Goal: Task Accomplishment & Management: Complete application form

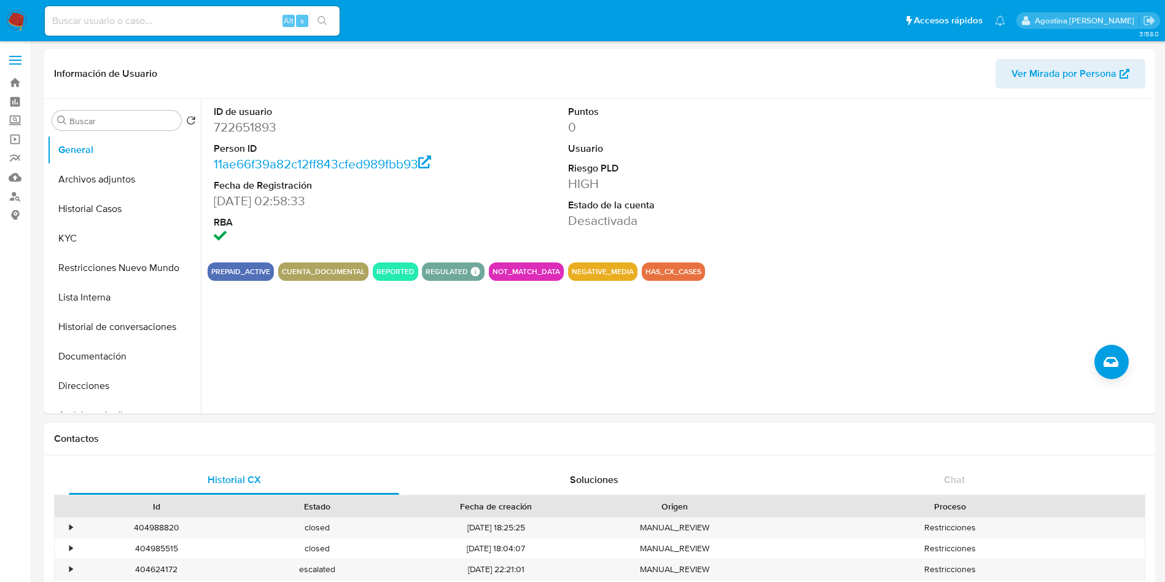
select select "10"
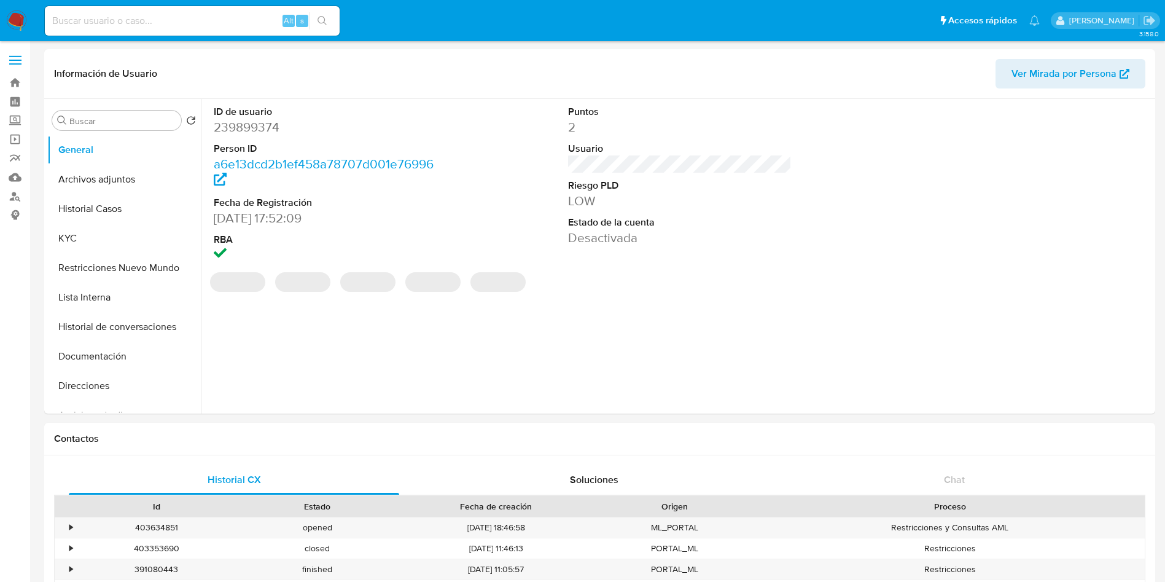
select select "10"
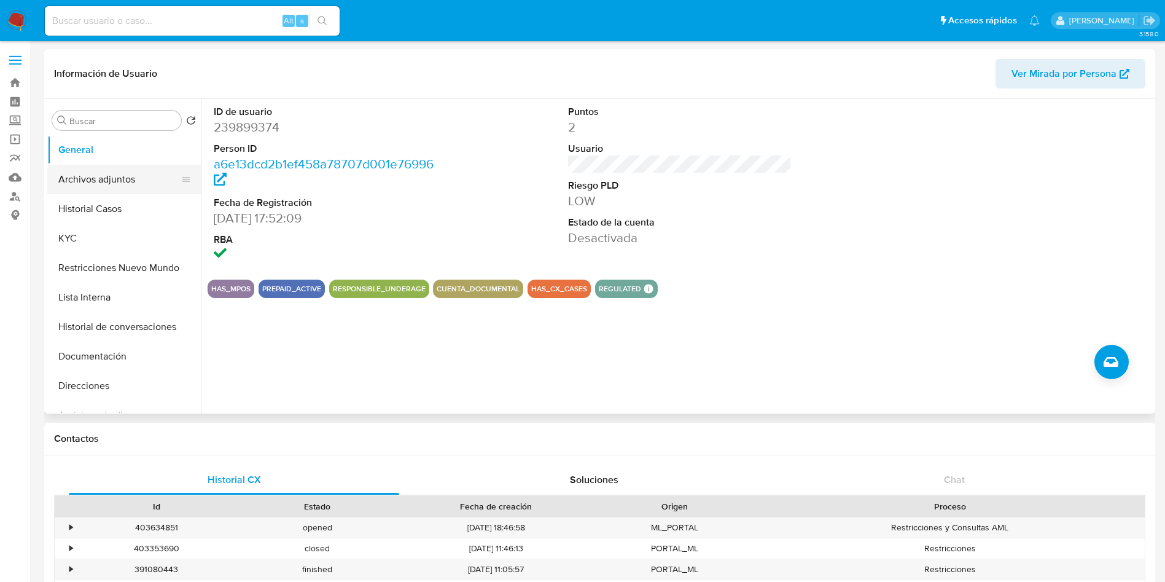
click at [123, 173] on button "Archivos adjuntos" at bounding box center [119, 179] width 144 height 29
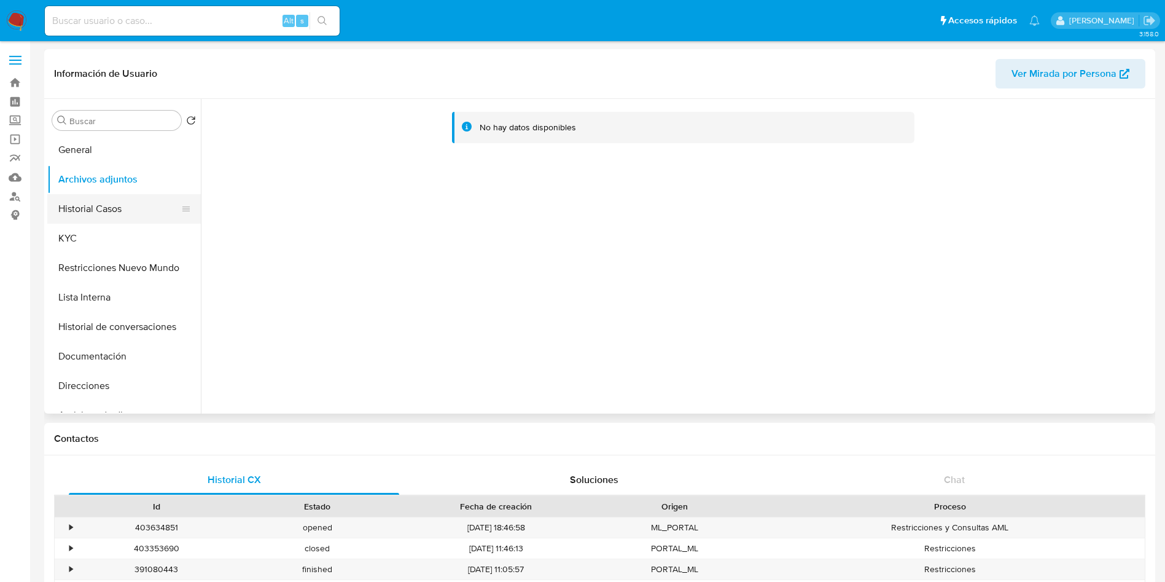
click at [118, 202] on button "Historial Casos" at bounding box center [119, 208] width 144 height 29
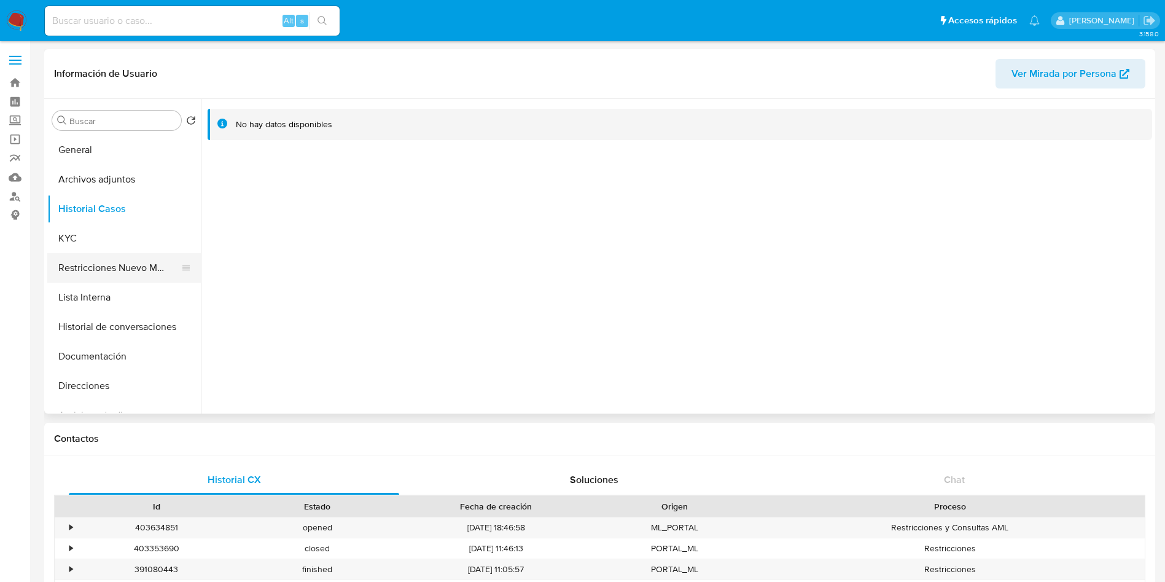
click at [140, 262] on button "Restricciones Nuevo Mundo" at bounding box center [119, 267] width 144 height 29
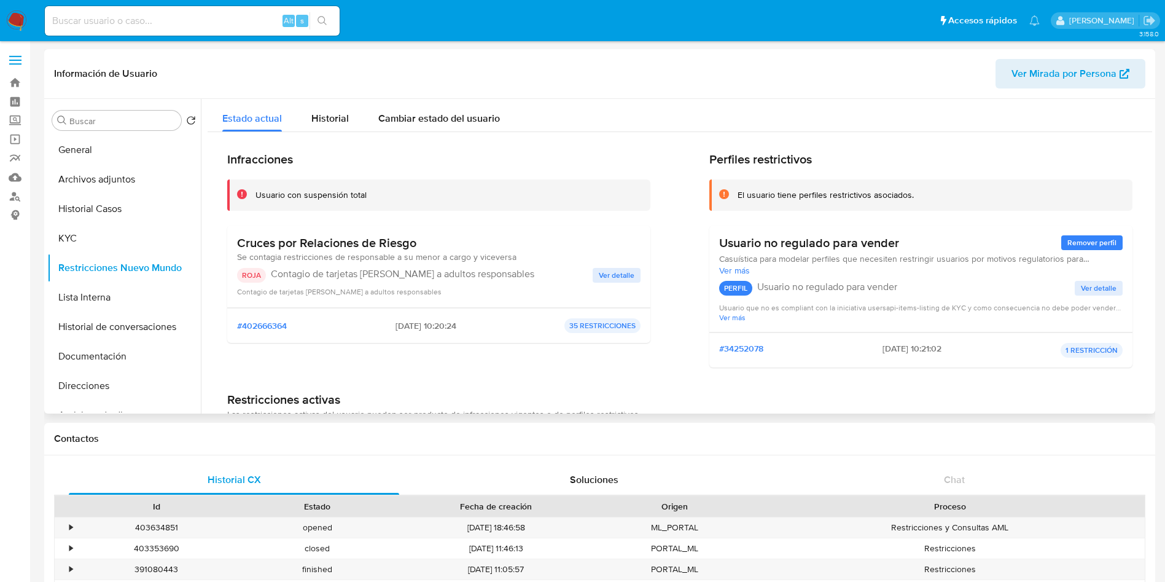
click at [593, 265] on div "Cruces por Relaciones de Riesgo Se contagia restricciones de responsable a su m…" at bounding box center [438, 266] width 403 height 62
click at [603, 275] on span "Ver detalle" at bounding box center [617, 275] width 36 height 12
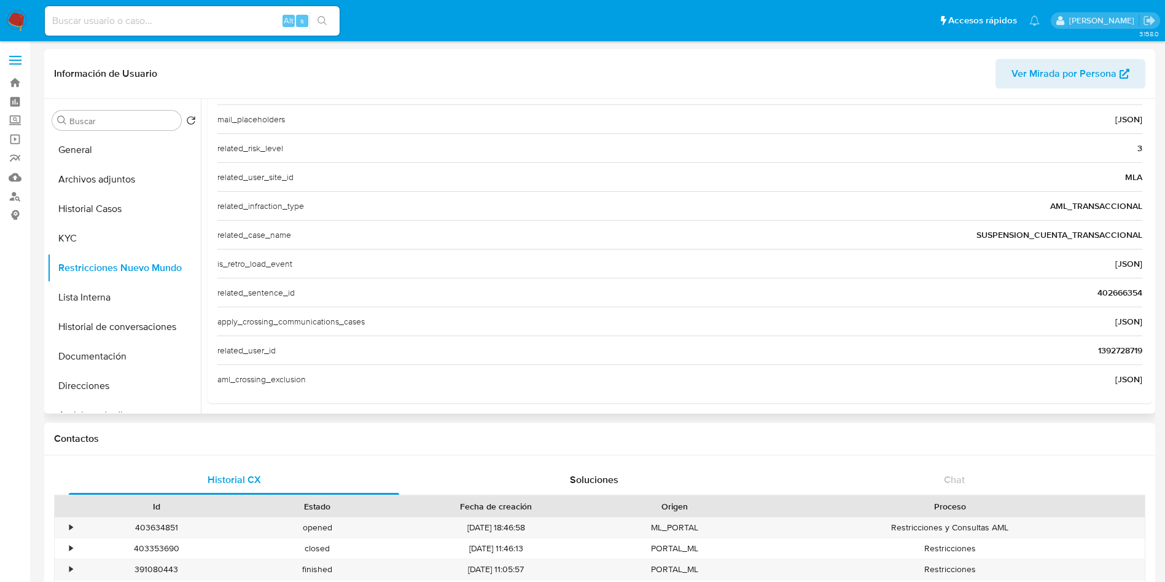
scroll to position [417, 0]
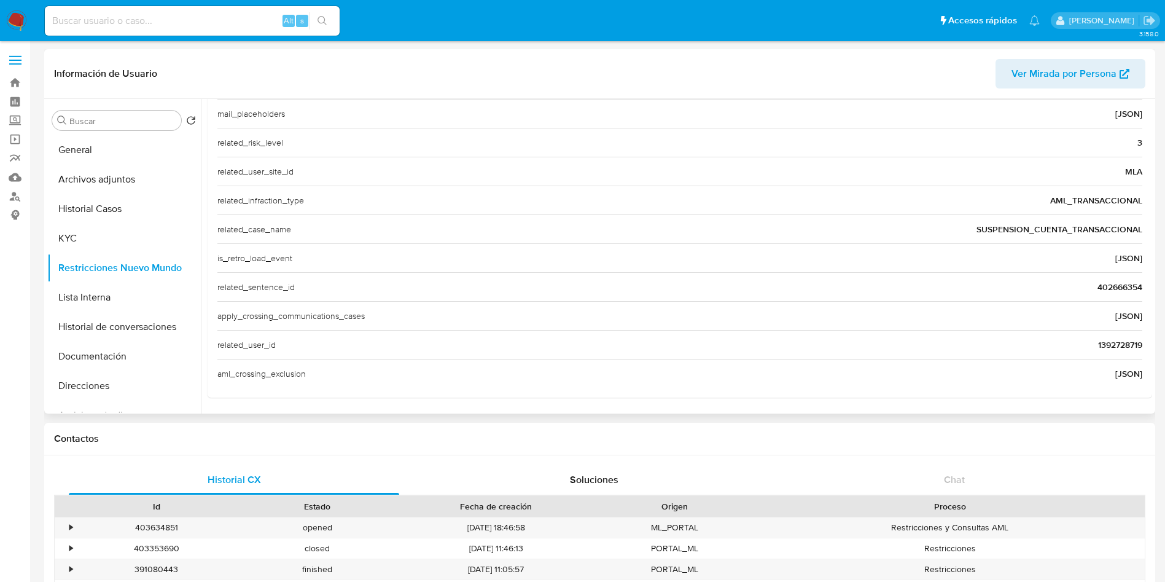
click at [1115, 341] on span "1392728719" at bounding box center [1120, 344] width 44 height 12
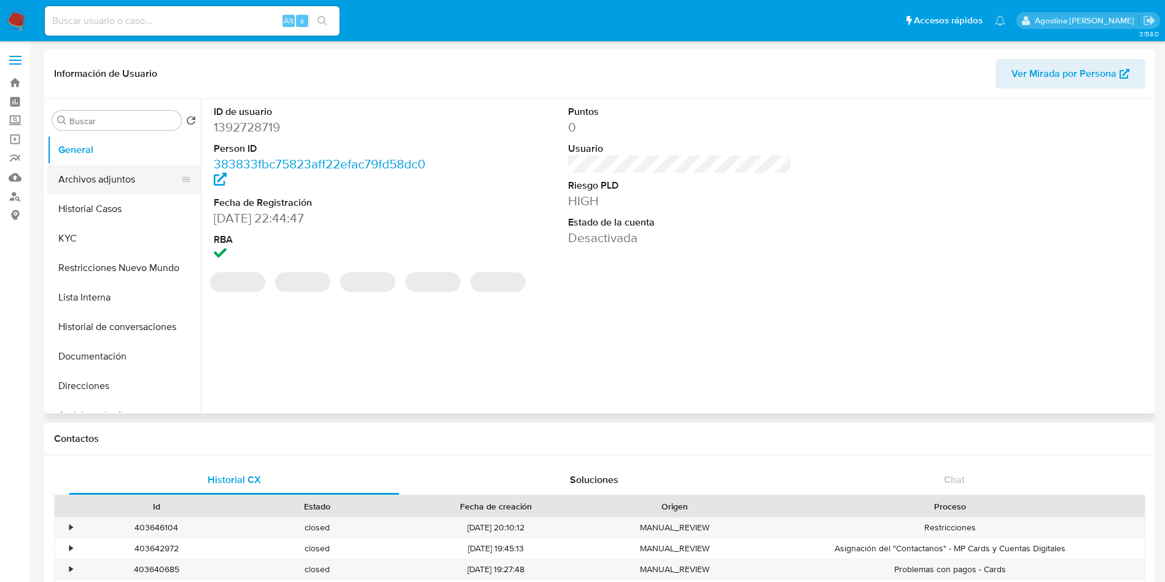
click at [129, 178] on button "Archivos adjuntos" at bounding box center [119, 179] width 144 height 29
select select "10"
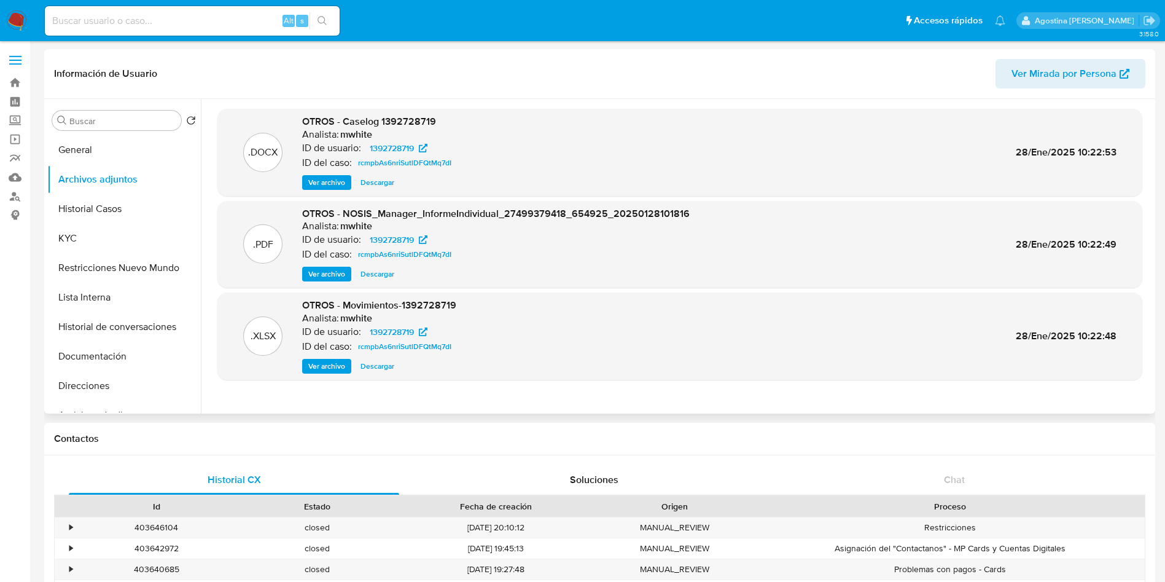
click at [329, 181] on span "Ver archivo" at bounding box center [326, 182] width 37 height 12
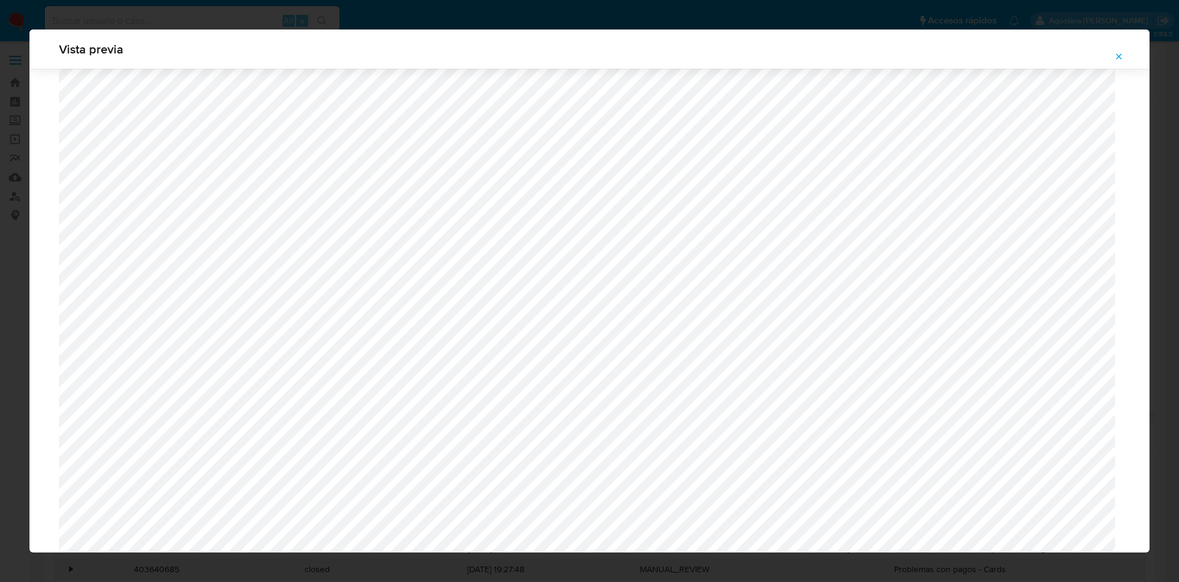
scroll to position [620, 0]
click at [1113, 58] on button "Attachment preview" at bounding box center [1118, 57] width 27 height 20
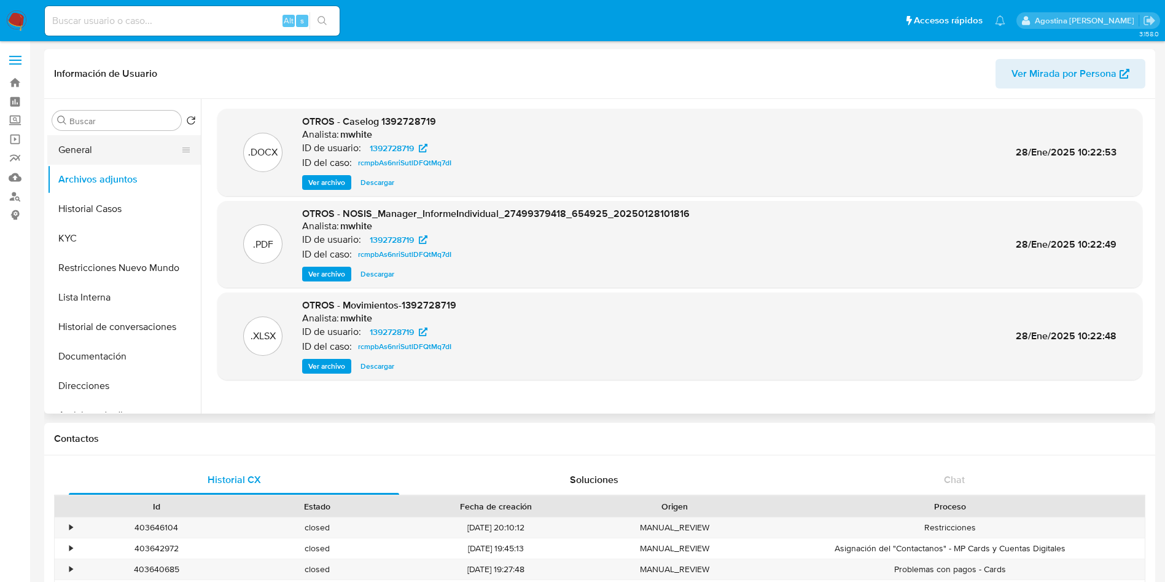
click at [127, 136] on button "General" at bounding box center [119, 149] width 144 height 29
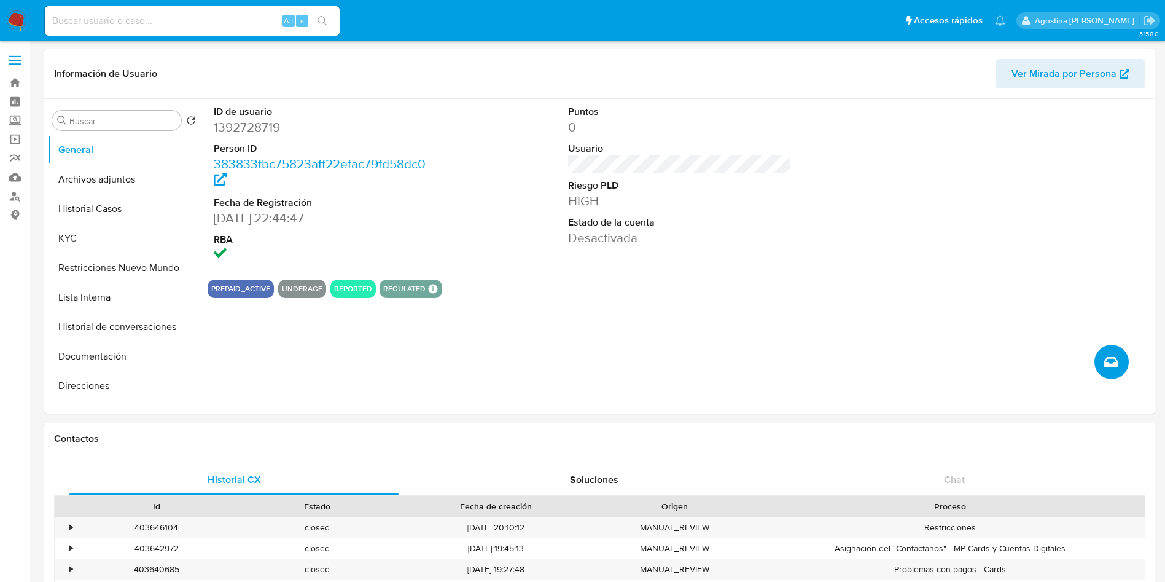
click at [1110, 362] on icon "Crear caso manual" at bounding box center [1111, 361] width 15 height 15
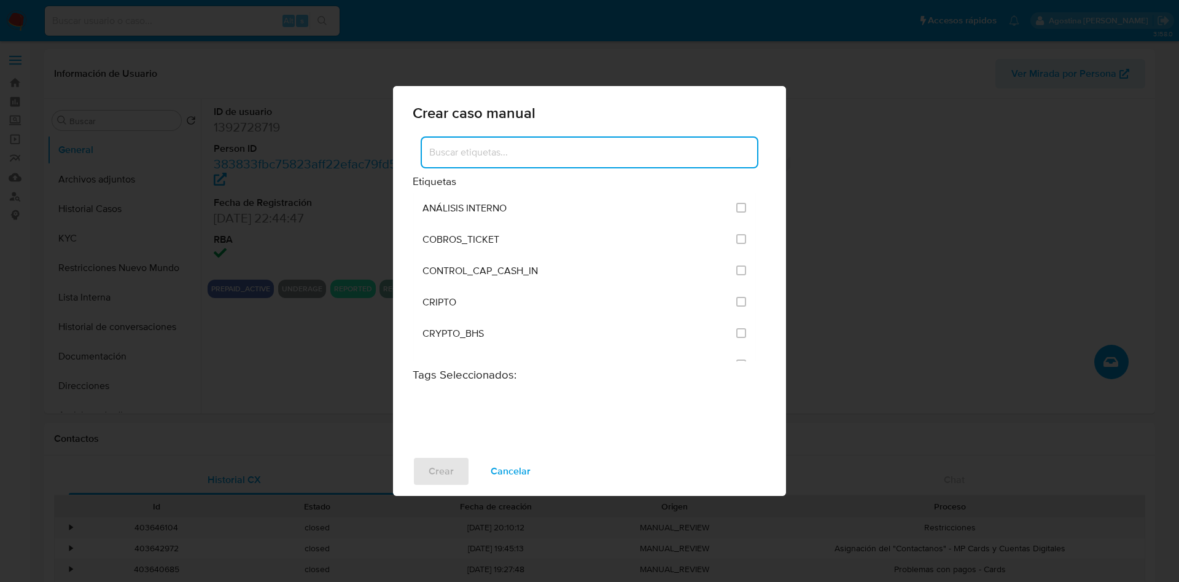
click at [582, 156] on input at bounding box center [589, 152] width 335 height 16
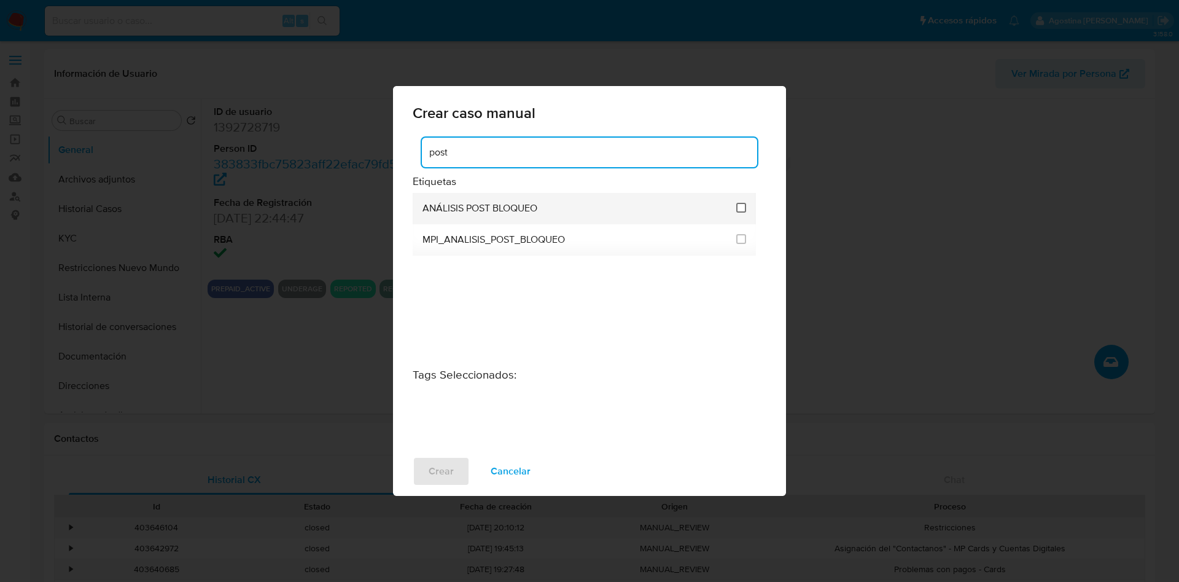
type input "post"
click at [740, 211] on input "3249" at bounding box center [741, 208] width 10 height 10
checkbox input "true"
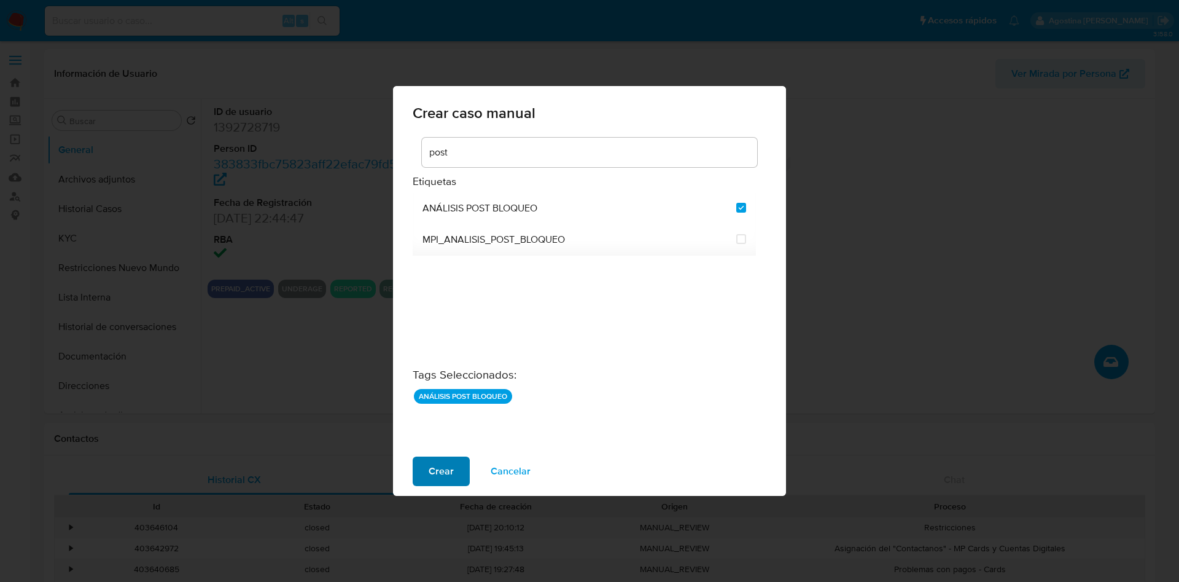
click at [447, 465] on span "Crear" at bounding box center [441, 471] width 25 height 27
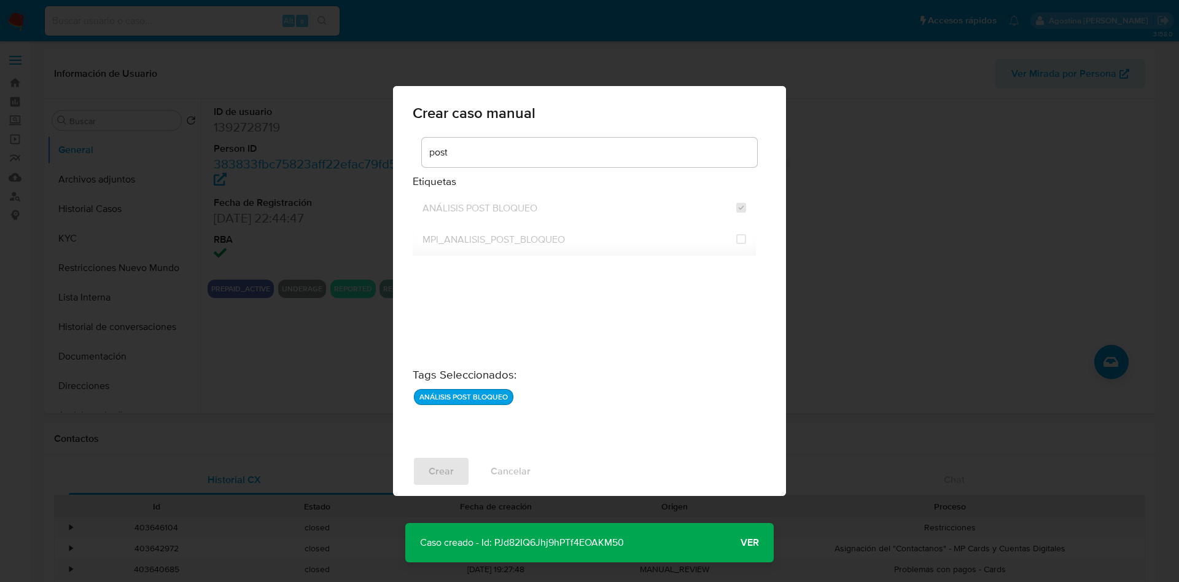
click at [529, 540] on p "Caso creado - Id: PJd82IQ6Jhj9hPTf4EOAKM50" at bounding box center [521, 542] width 233 height 39
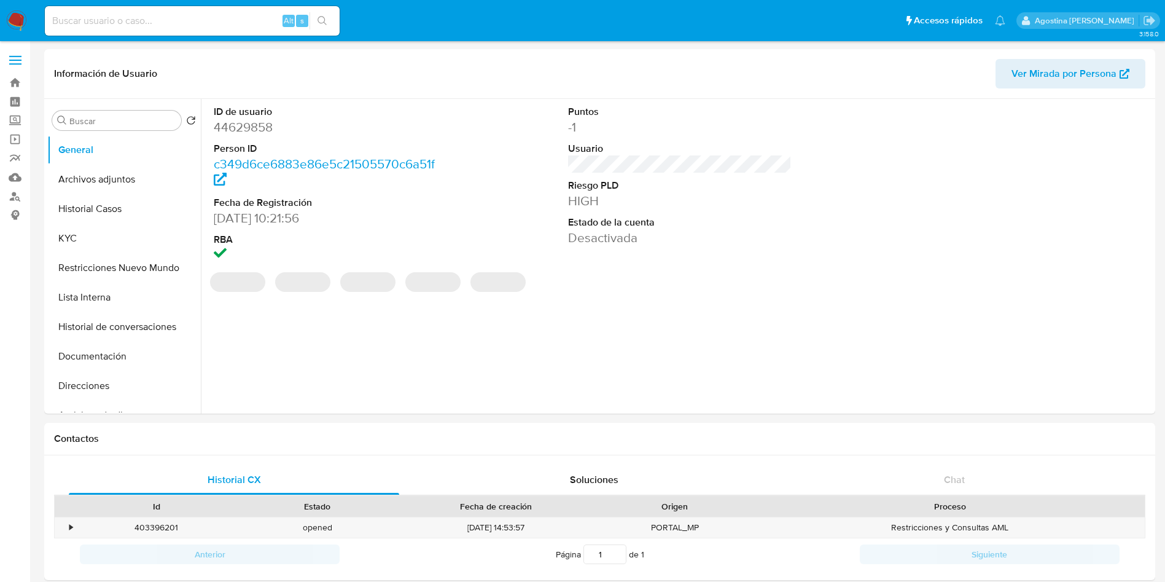
select select "10"
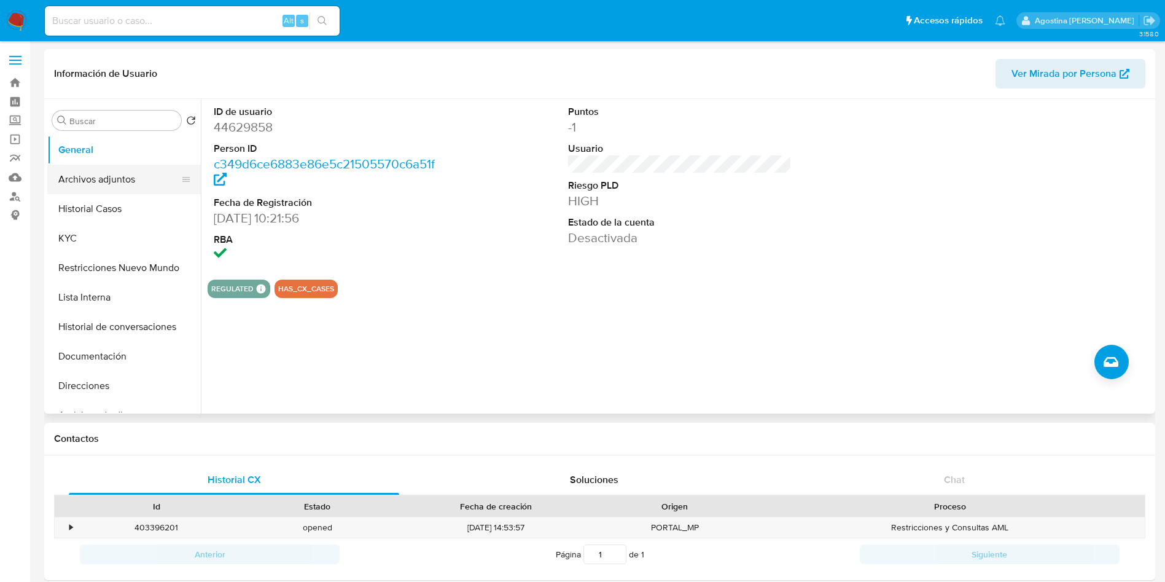
click at [94, 171] on button "Archivos adjuntos" at bounding box center [119, 179] width 144 height 29
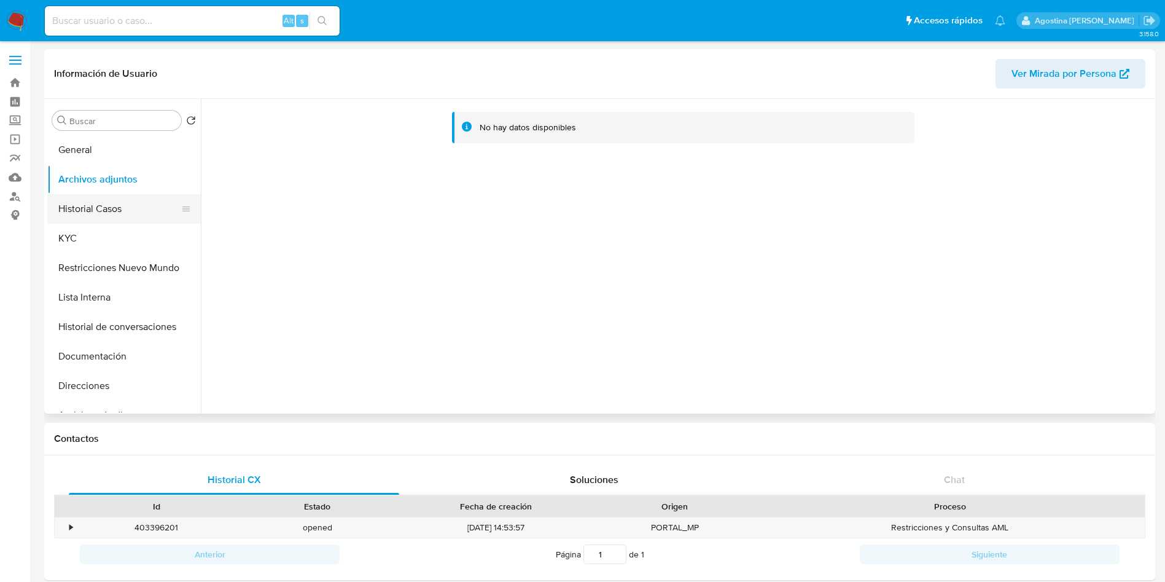
click at [112, 197] on button "Historial Casos" at bounding box center [119, 208] width 144 height 29
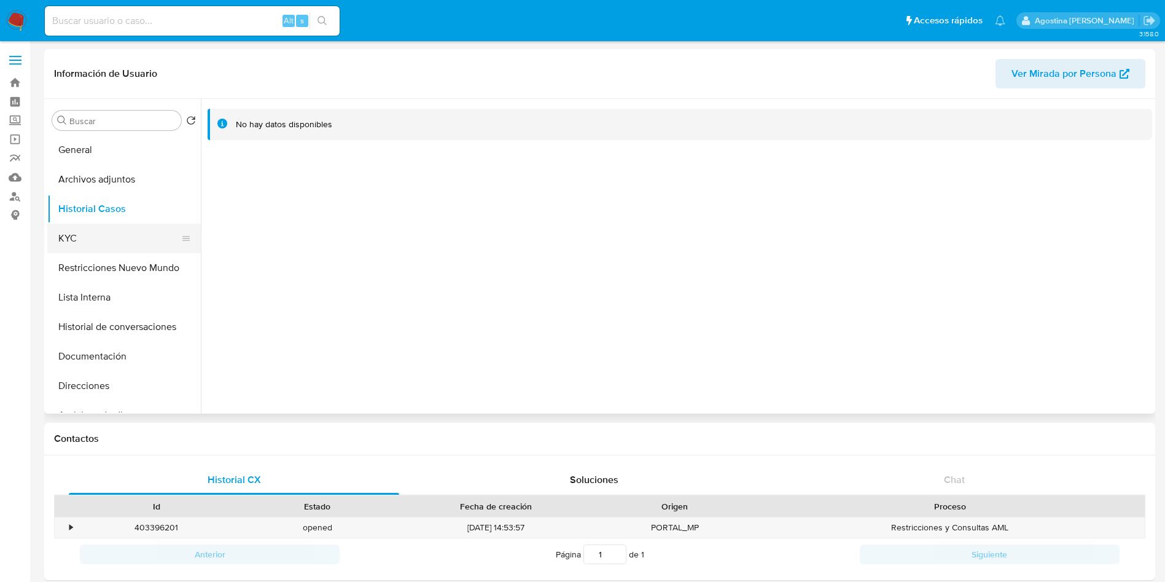
click at [127, 249] on button "KYC" at bounding box center [119, 238] width 144 height 29
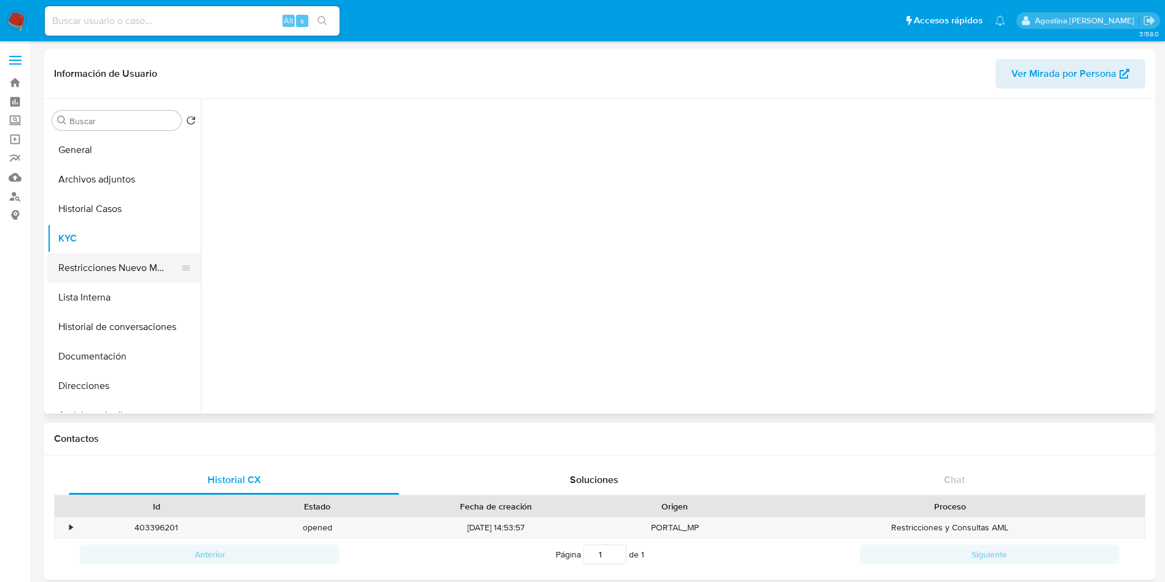
click at [120, 260] on button "Restricciones Nuevo Mundo" at bounding box center [119, 267] width 144 height 29
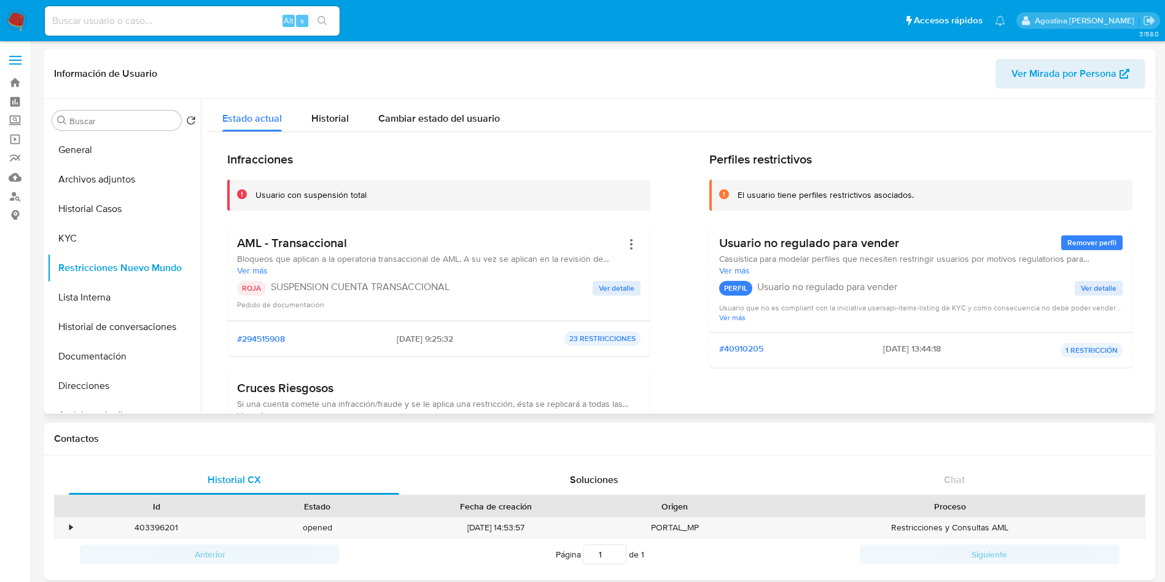
click at [611, 290] on span "Ver detalle" at bounding box center [617, 288] width 36 height 12
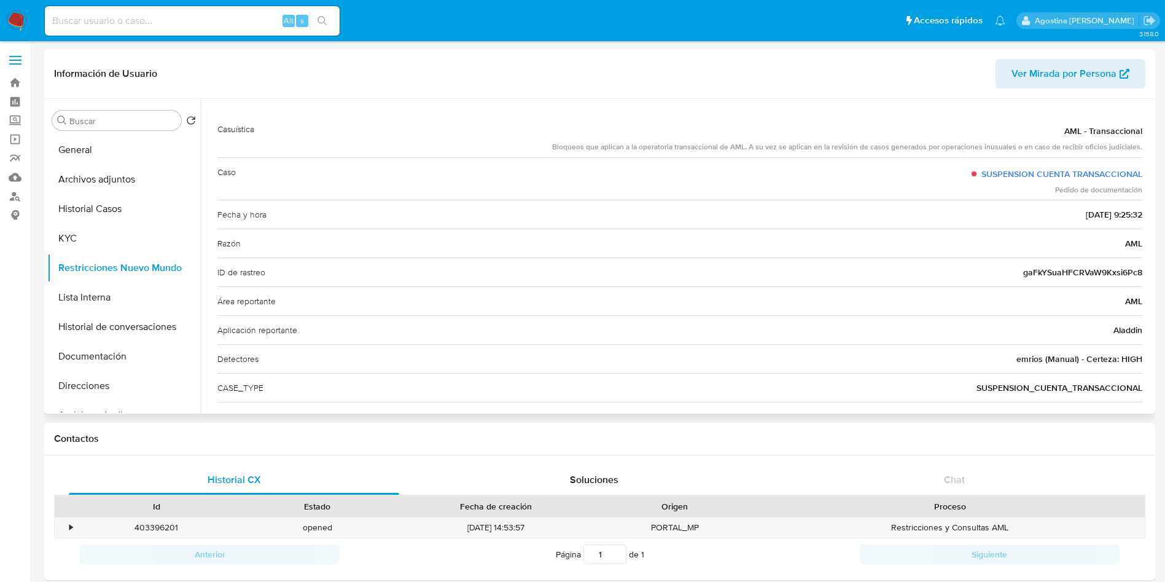
scroll to position [99, 0]
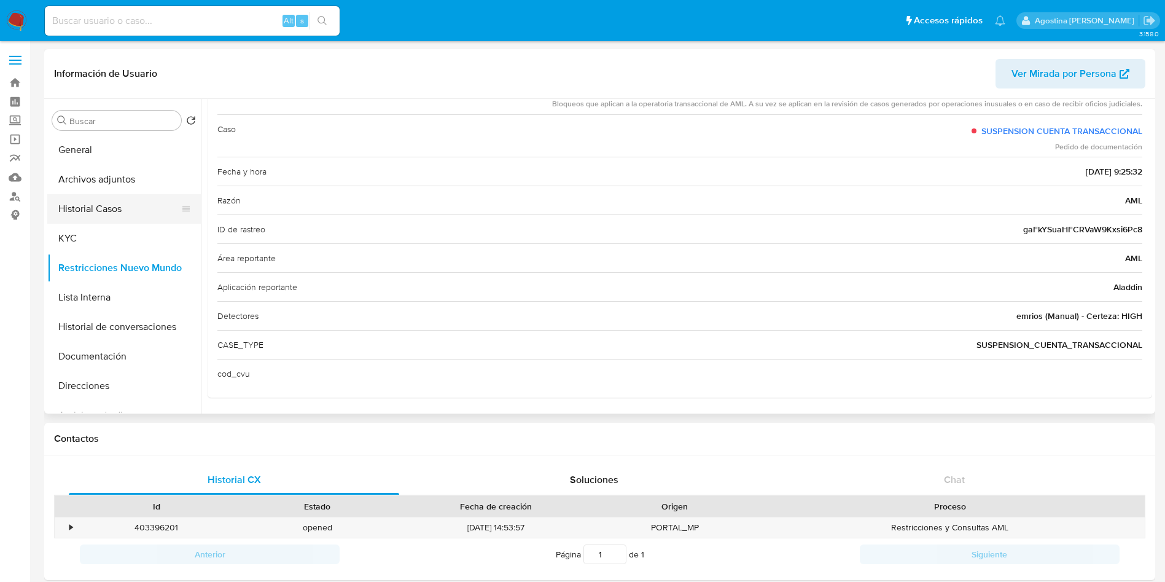
click at [128, 213] on button "Historial Casos" at bounding box center [119, 208] width 144 height 29
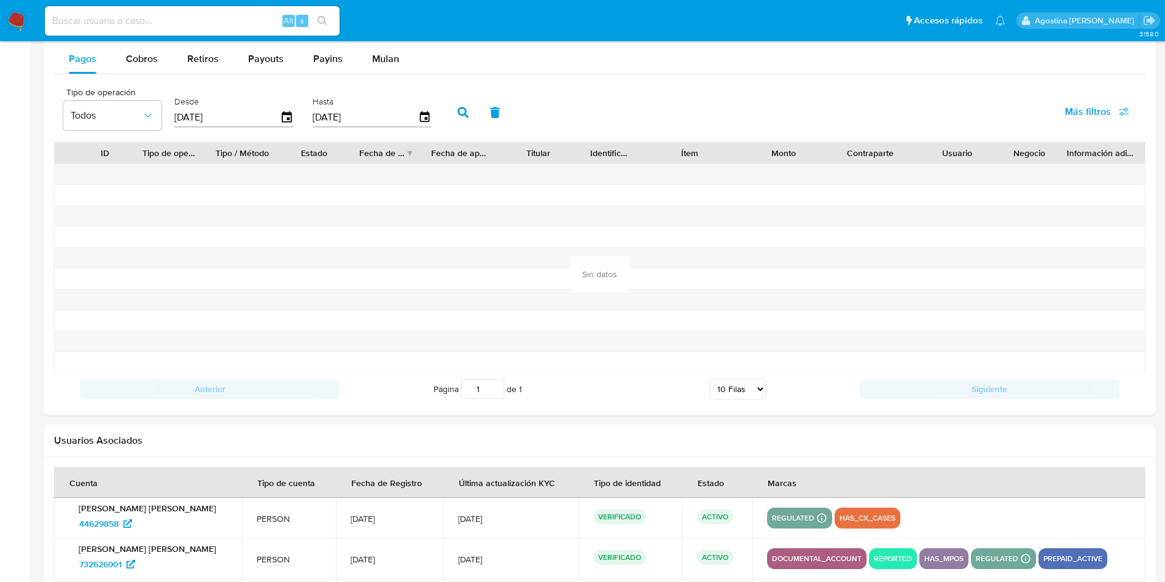
scroll to position [1191, 0]
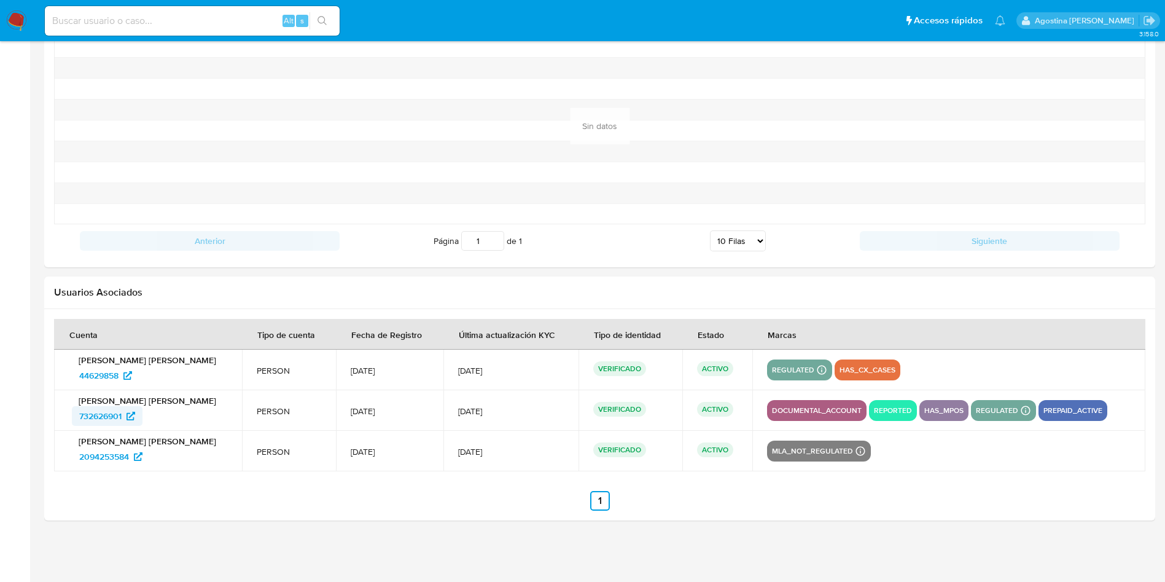
click at [119, 413] on span "732626901" at bounding box center [100, 416] width 42 height 20
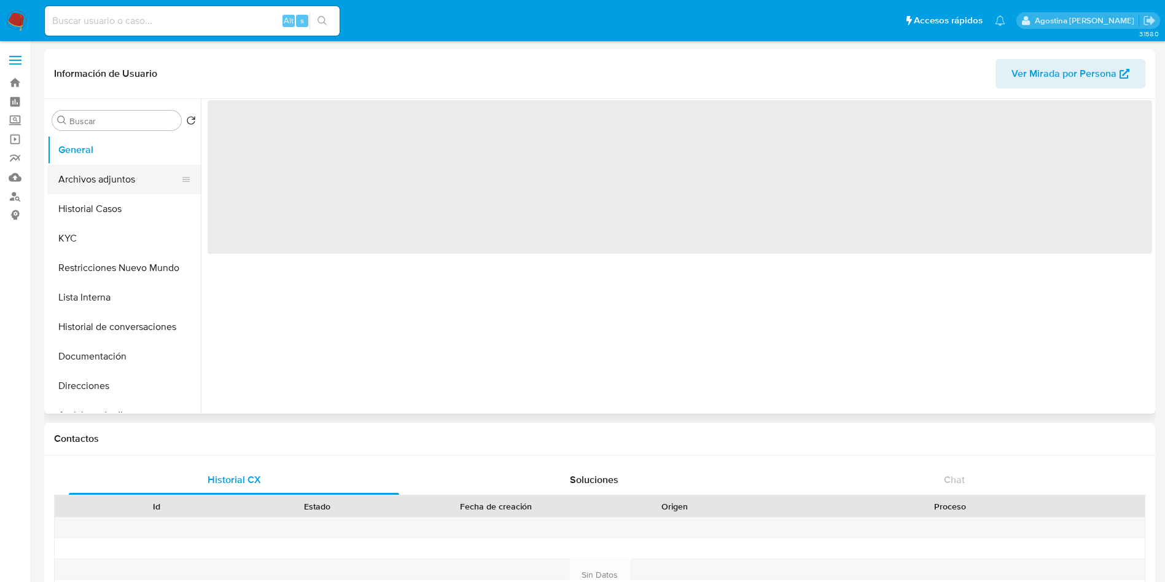
click at [100, 184] on button "Archivos adjuntos" at bounding box center [119, 179] width 144 height 29
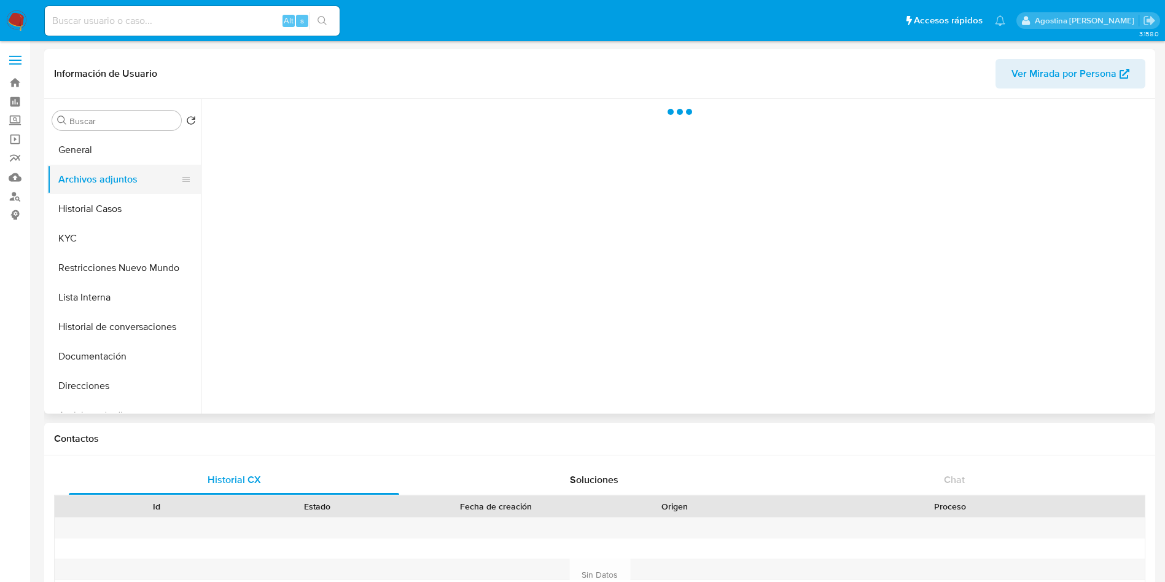
select select "10"
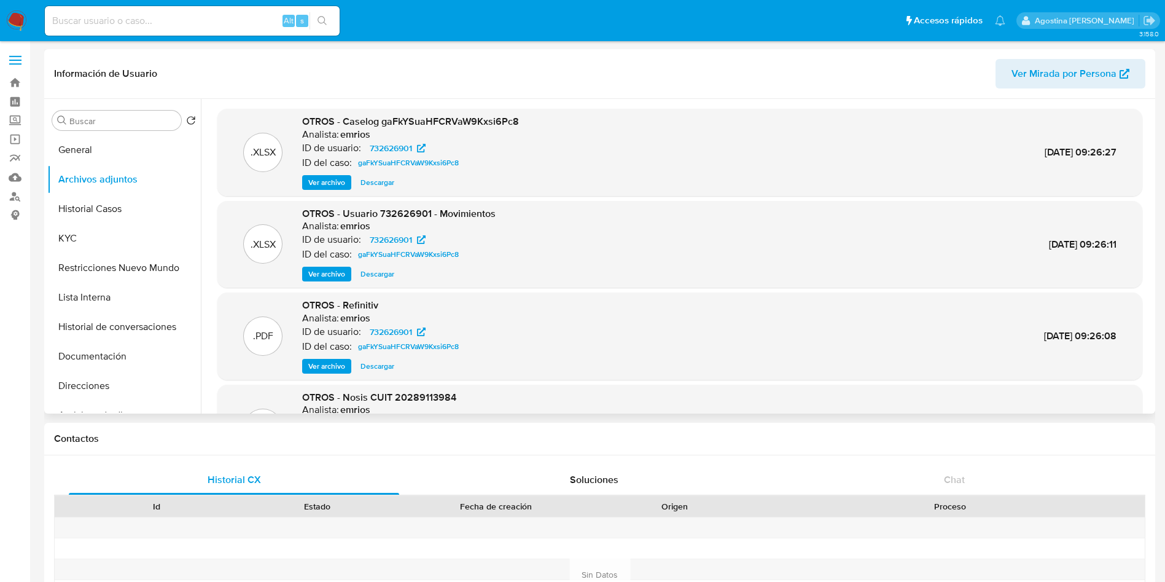
click at [322, 182] on span "Ver archivo" at bounding box center [326, 182] width 37 height 12
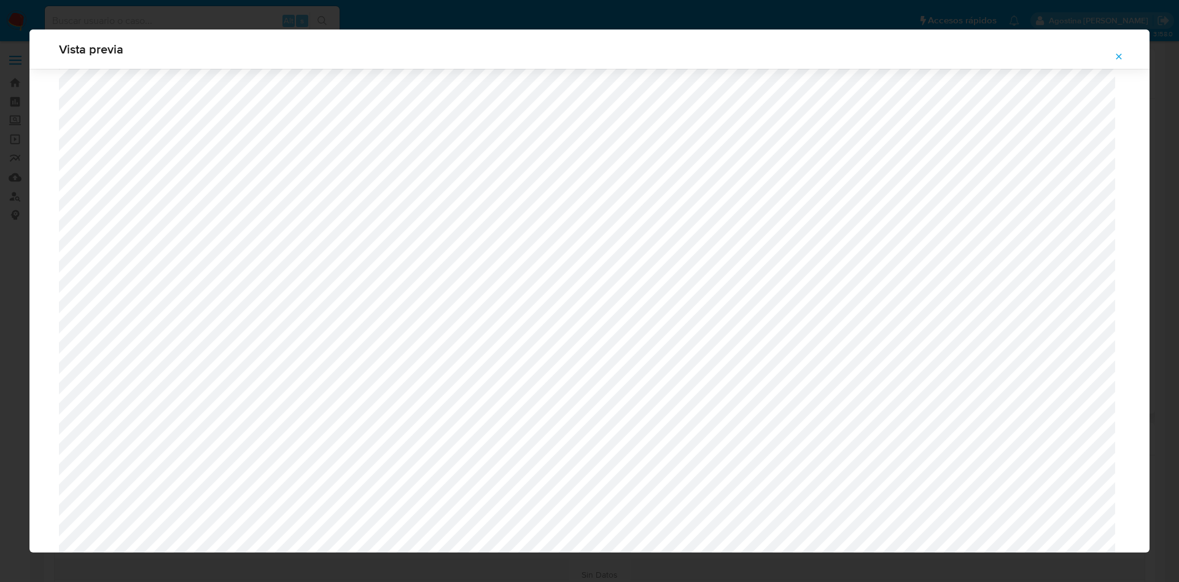
scroll to position [1173, 0]
click at [1121, 56] on icon "Attachment preview" at bounding box center [1119, 57] width 10 height 10
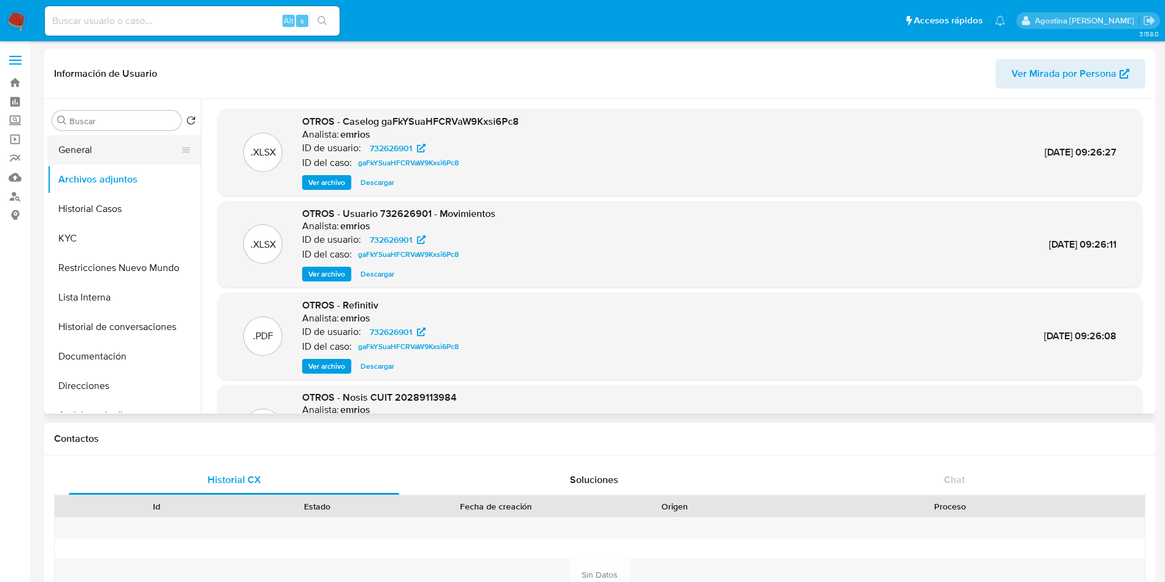
click at [127, 148] on button "General" at bounding box center [119, 149] width 144 height 29
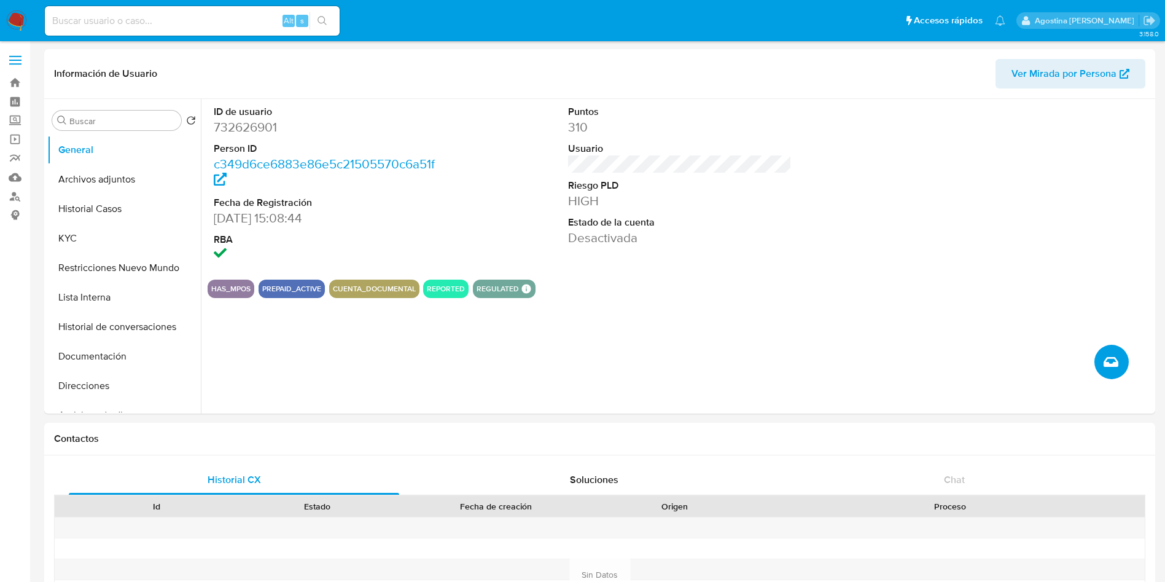
click at [1111, 351] on button "Crear caso manual" at bounding box center [1111, 362] width 34 height 34
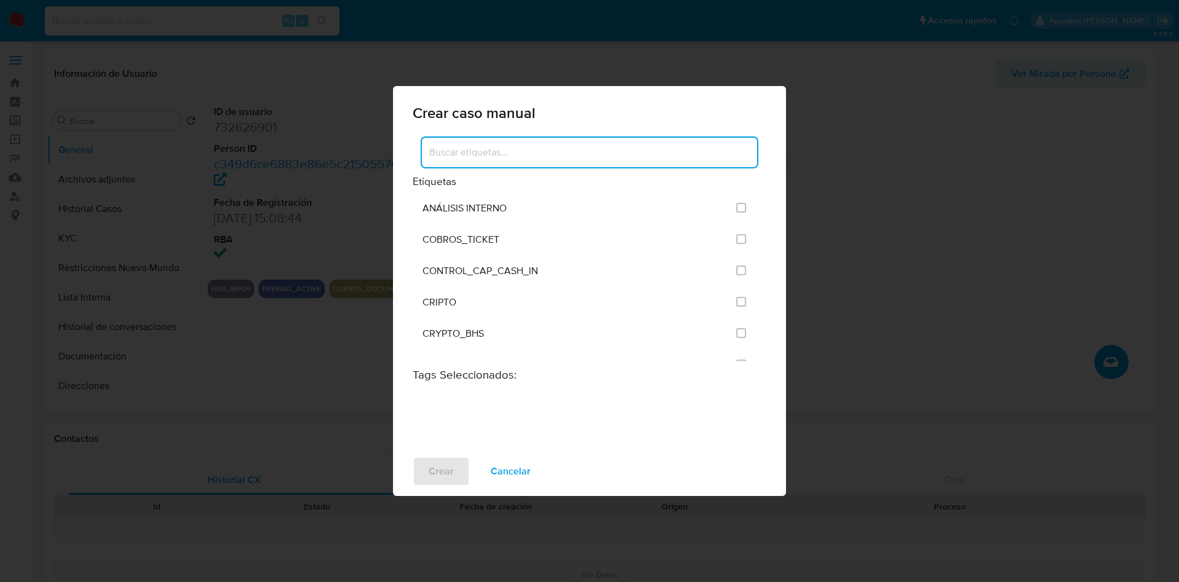
click at [561, 163] on div at bounding box center [589, 152] width 335 height 29
click at [561, 149] on input at bounding box center [589, 152] width 335 height 16
type input "pos"
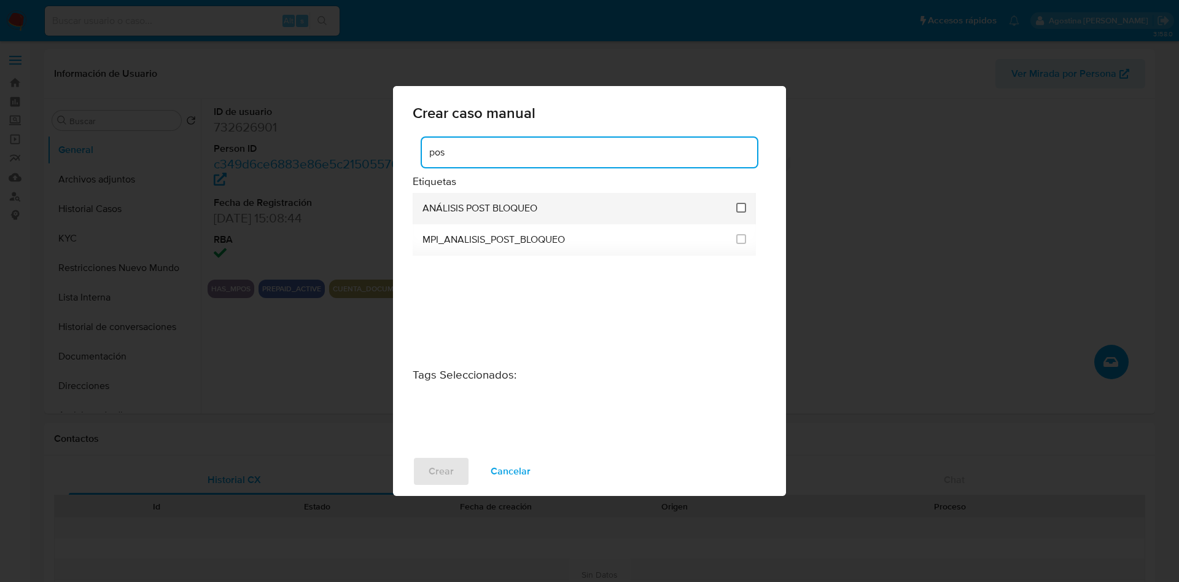
click at [741, 212] on input "3249" at bounding box center [741, 208] width 10 height 10
checkbox input "true"
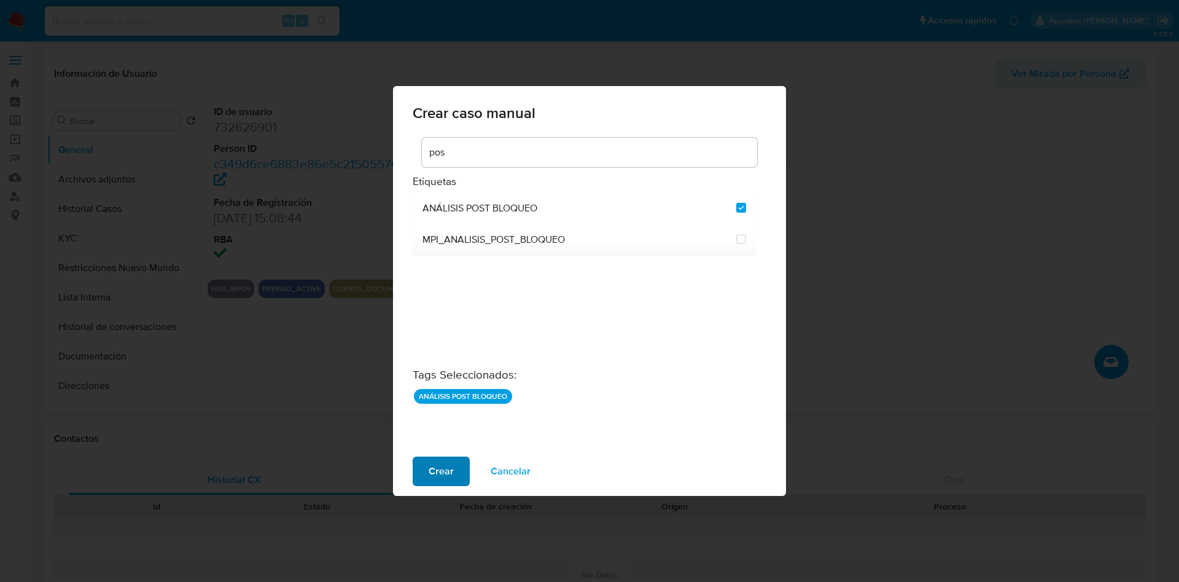
click at [445, 466] on span "Crear" at bounding box center [441, 471] width 25 height 27
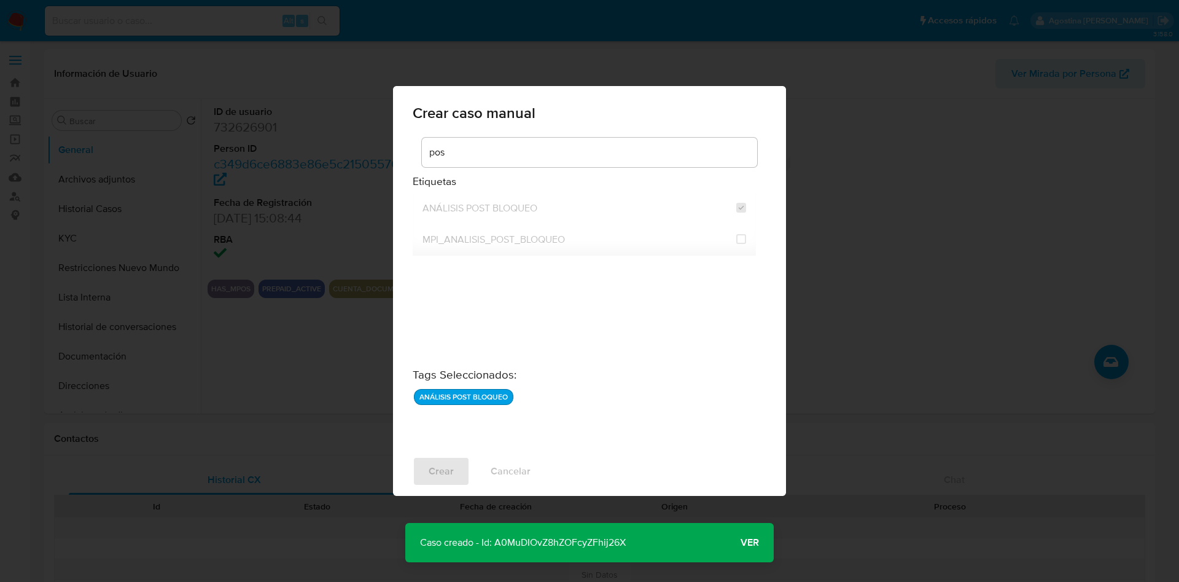
click at [528, 539] on p "Caso creado - Id: A0MuDIOvZ8hZOFcyZFhij26X" at bounding box center [522, 542] width 235 height 39
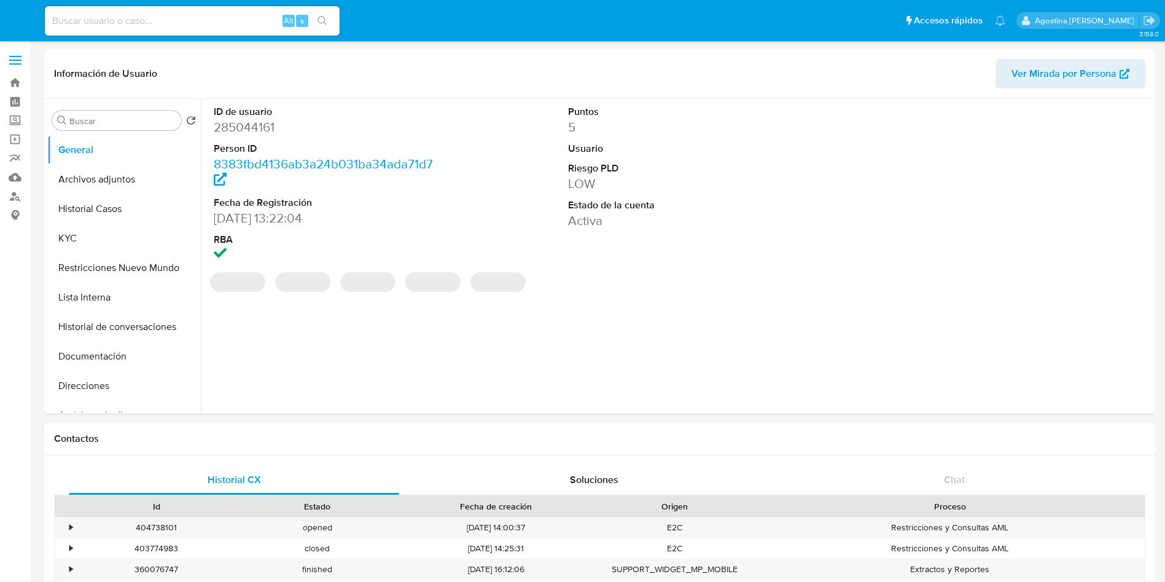
select select "10"
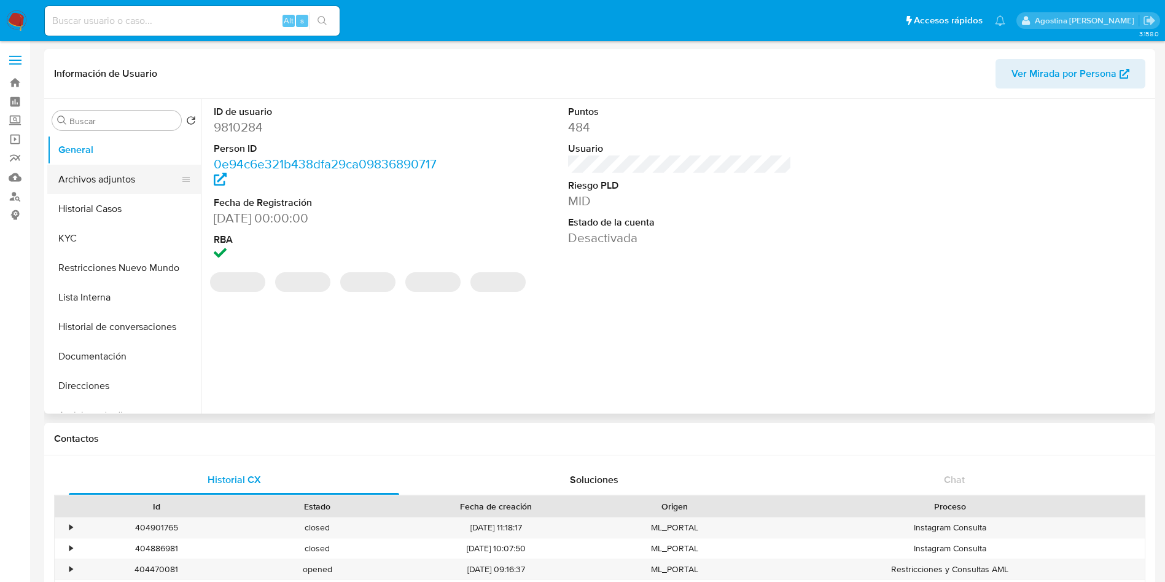
select select "10"
click at [105, 173] on button "Archivos adjuntos" at bounding box center [119, 179] width 144 height 29
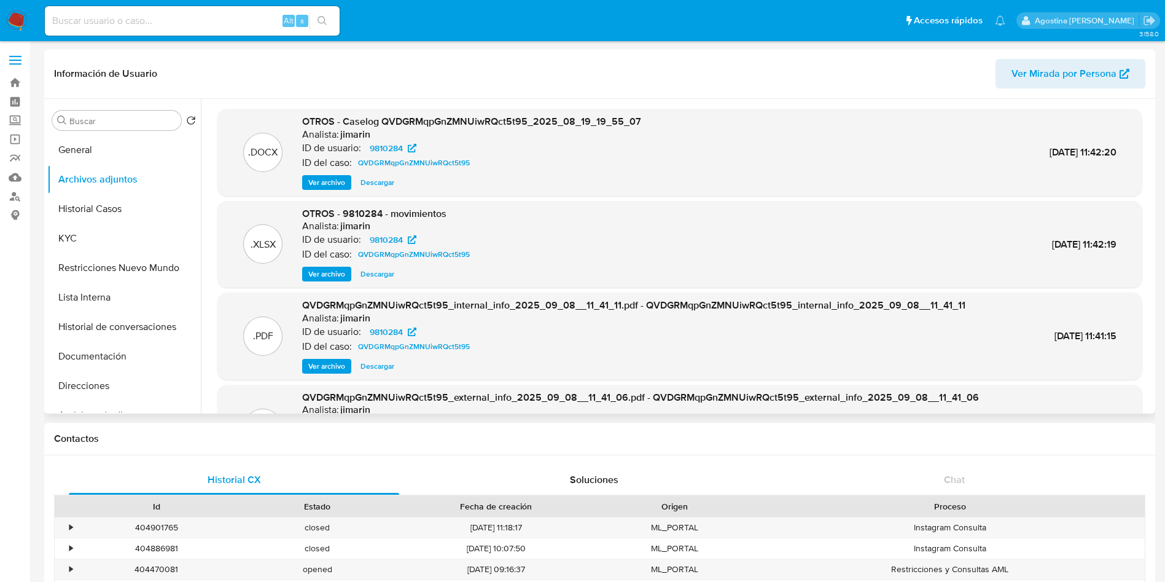
click at [329, 184] on span "Ver archivo" at bounding box center [326, 182] width 37 height 12
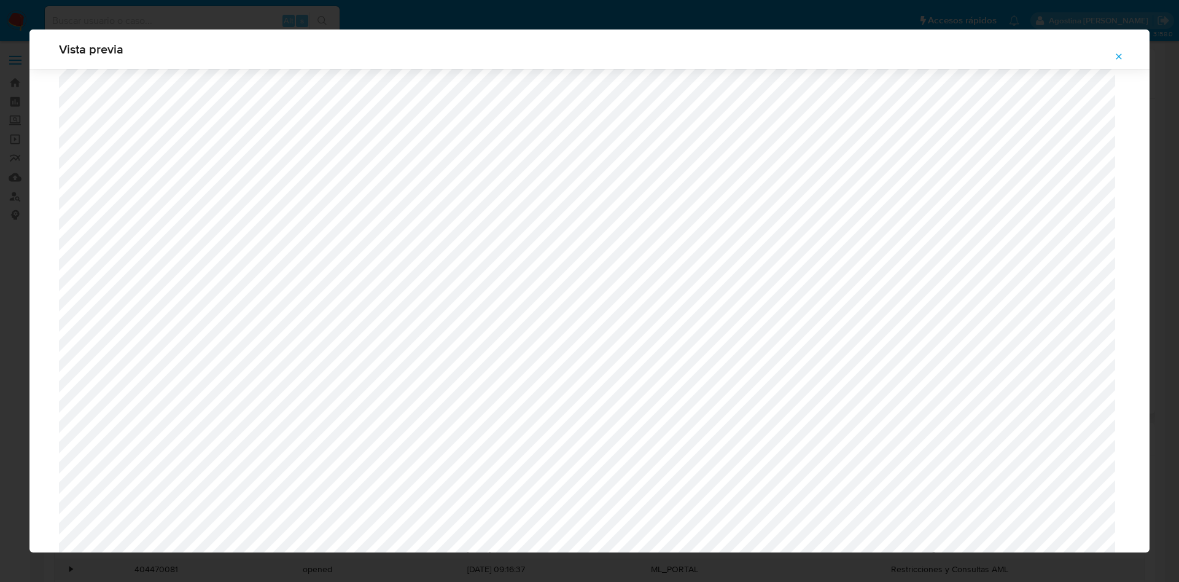
scroll to position [804, 0]
click at [1123, 52] on icon "Attachment preview" at bounding box center [1119, 57] width 10 height 10
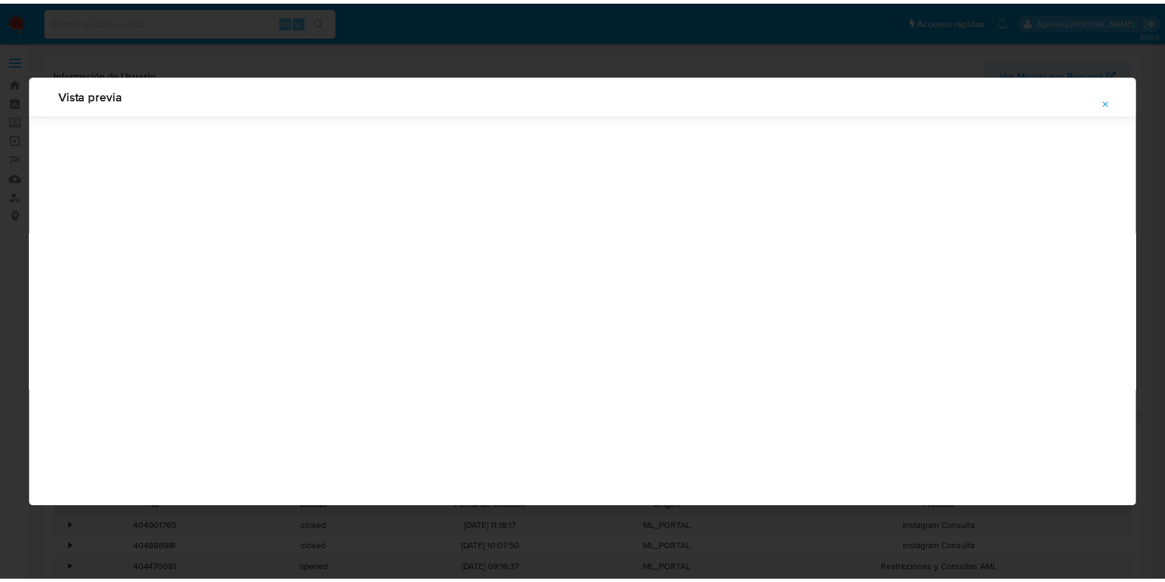
scroll to position [0, 0]
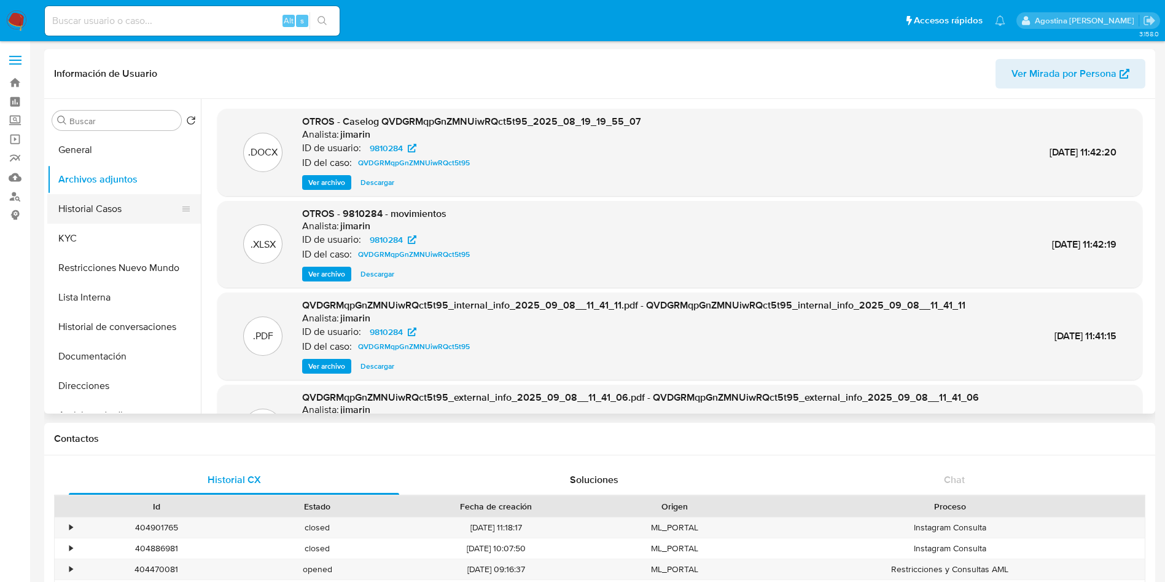
click at [136, 215] on button "Historial Casos" at bounding box center [119, 208] width 144 height 29
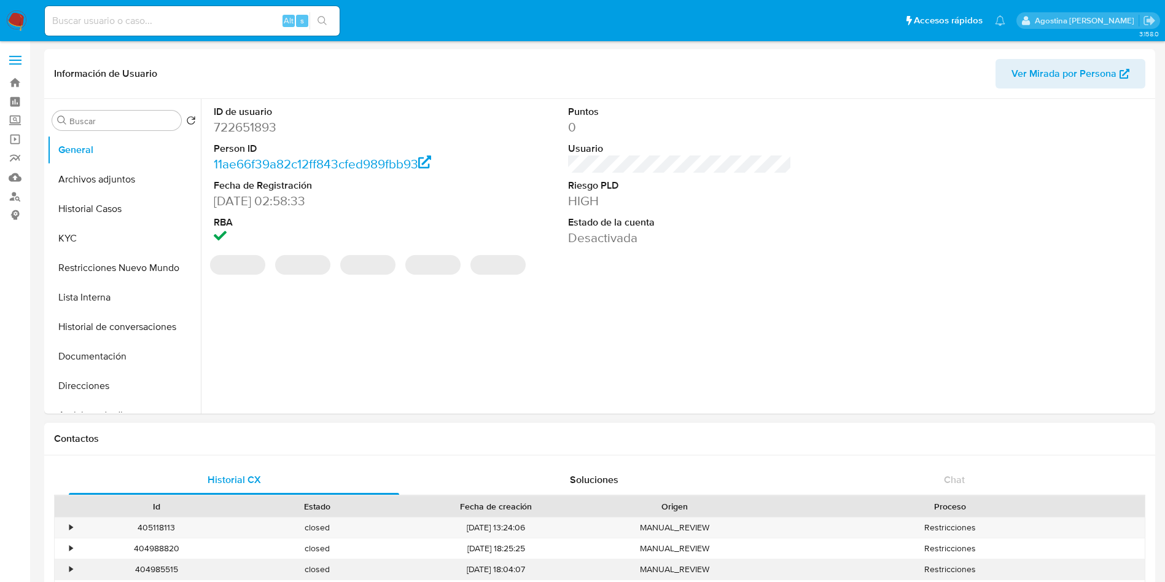
select select "10"
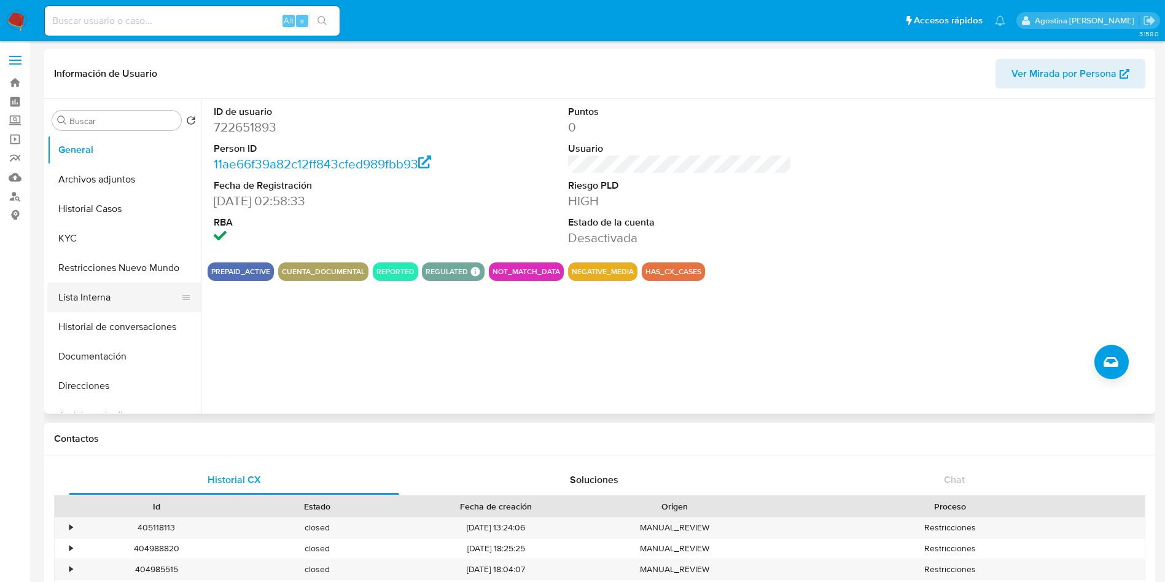
click at [141, 290] on button "Lista Interna" at bounding box center [119, 296] width 144 height 29
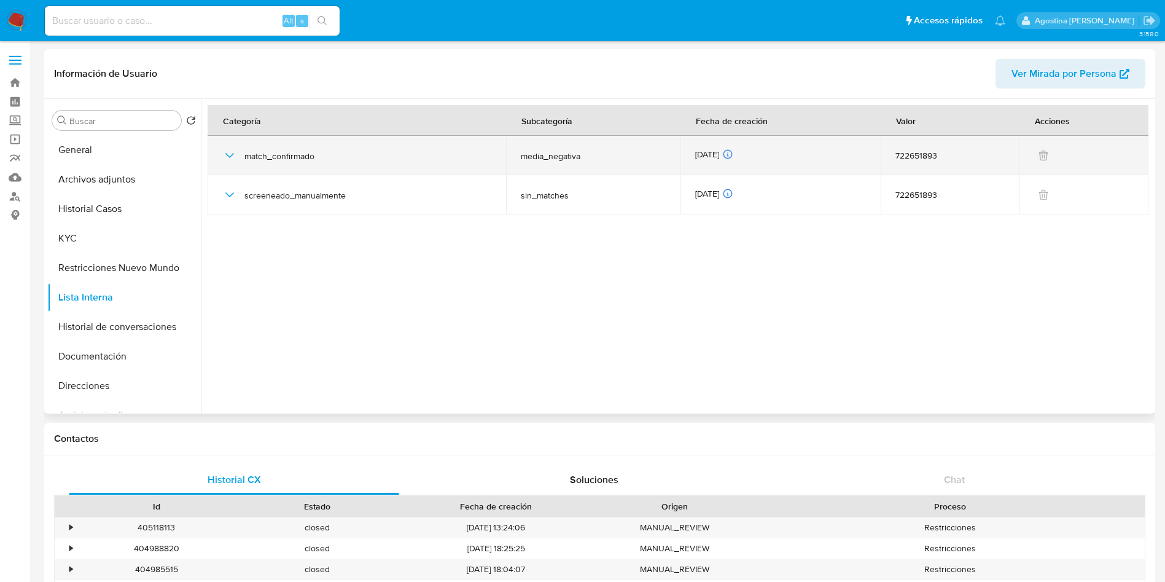
click at [233, 155] on icon "button" at bounding box center [229, 155] width 15 height 15
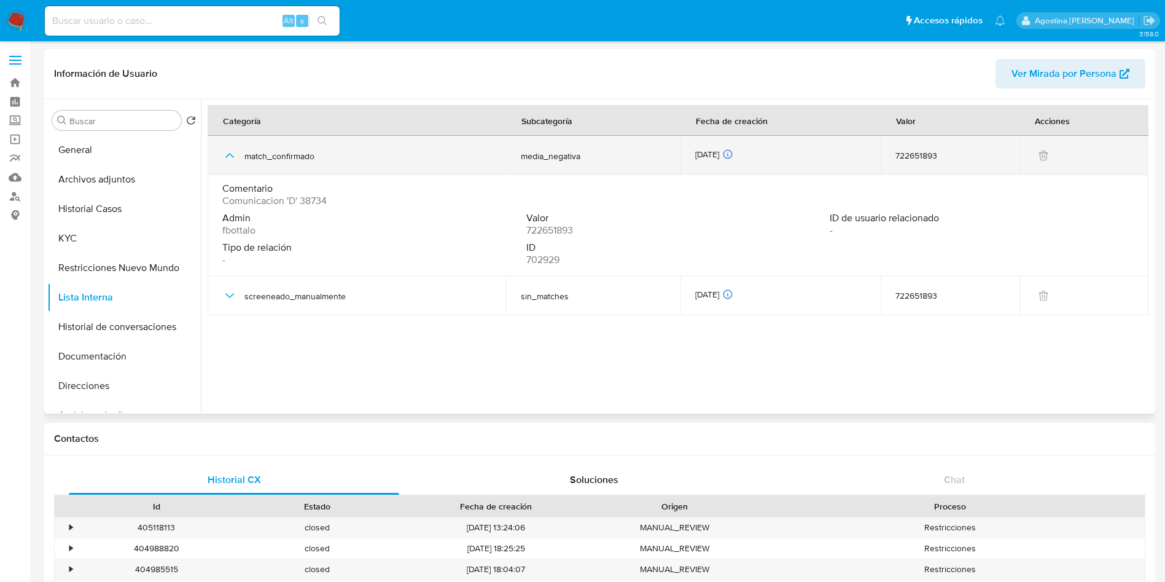
click at [233, 155] on icon "button" at bounding box center [229, 155] width 15 height 15
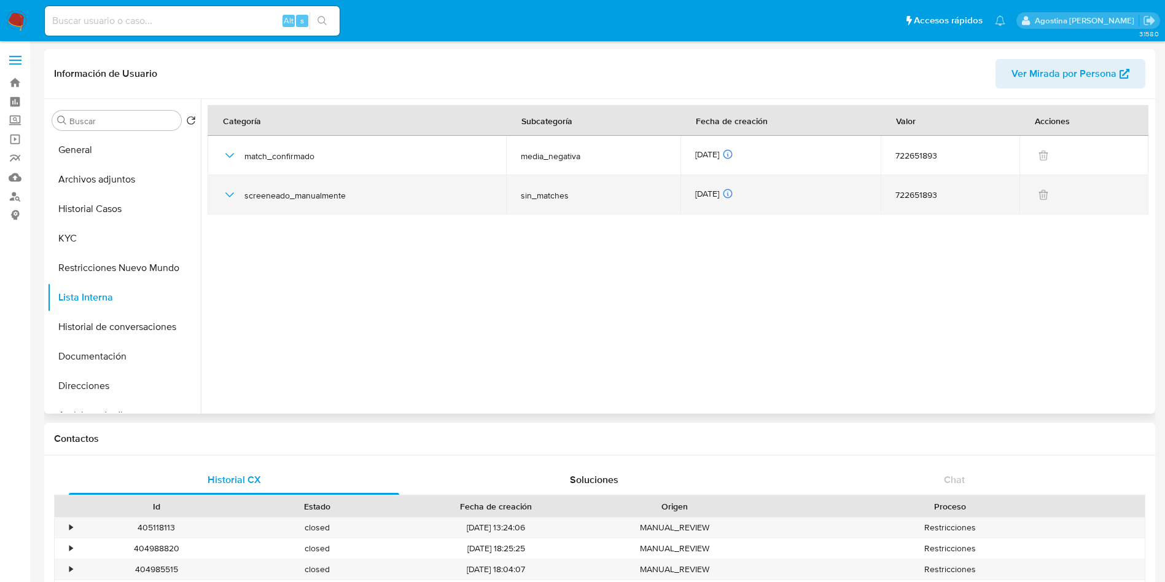
click at [241, 195] on div "screeneado_manualmente" at bounding box center [356, 194] width 269 height 39
click at [235, 195] on icon "button" at bounding box center [229, 194] width 15 height 15
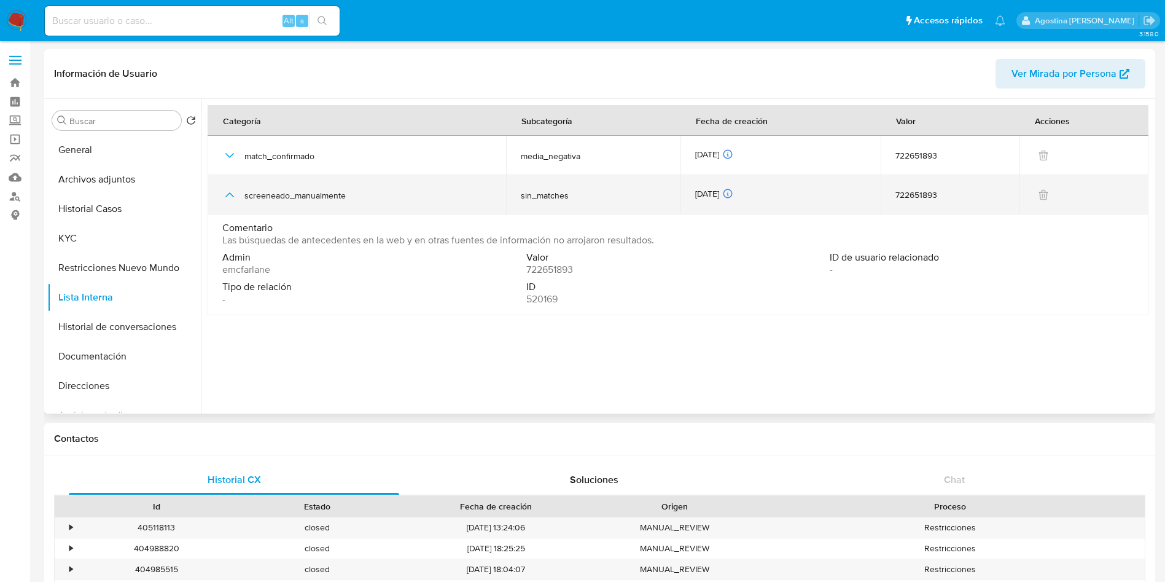
click at [235, 195] on icon "button" at bounding box center [229, 194] width 15 height 15
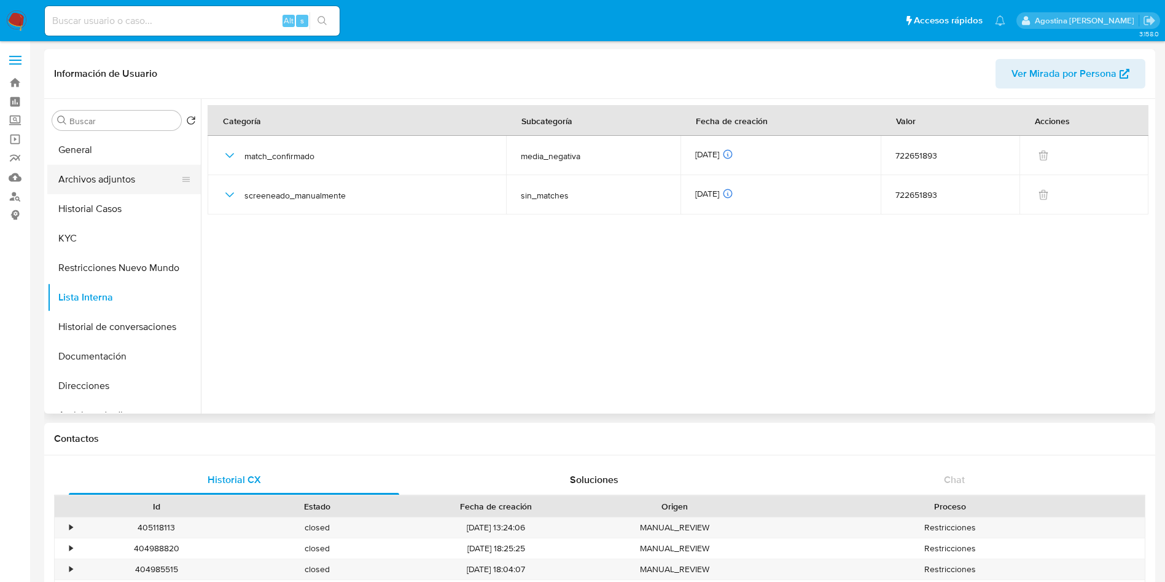
click at [108, 174] on button "Archivos adjuntos" at bounding box center [119, 179] width 144 height 29
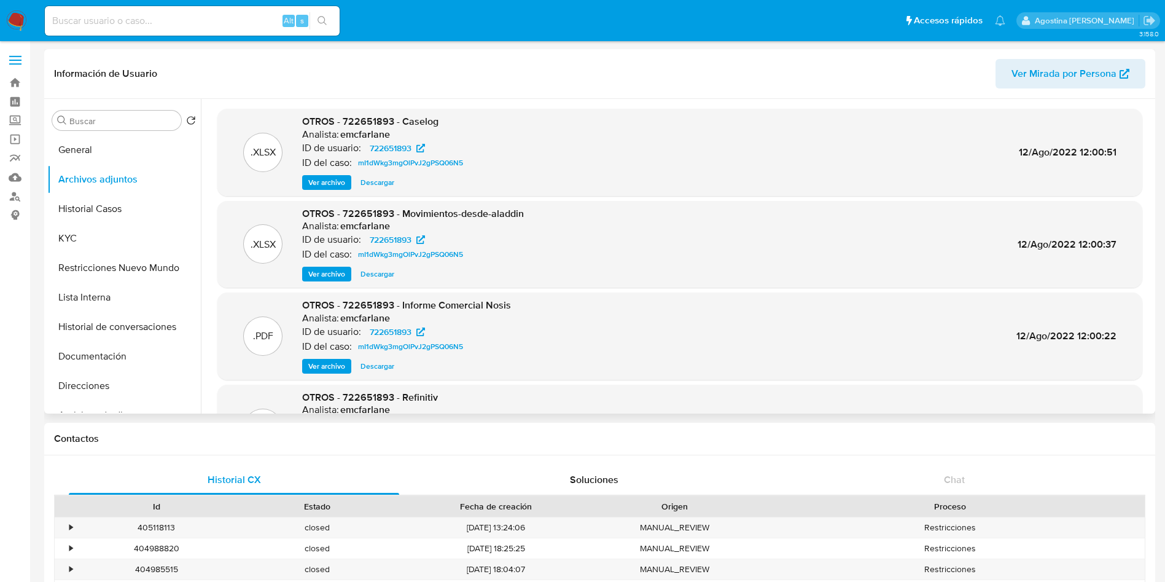
click at [322, 182] on span "Ver archivo" at bounding box center [326, 182] width 37 height 12
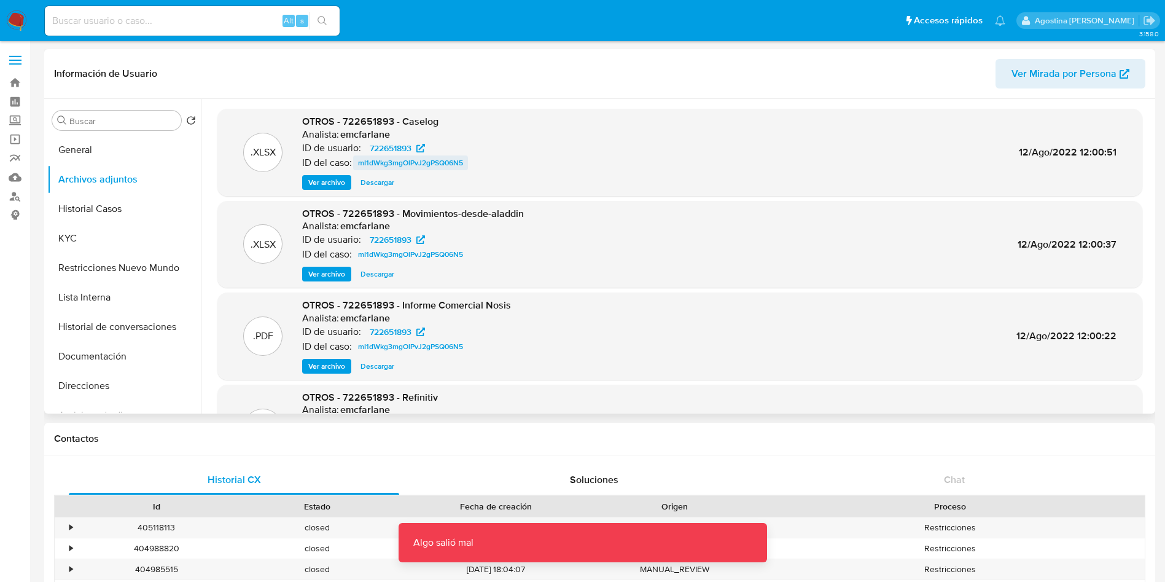
click at [416, 163] on span "mI1dWkg3mgOlPvJ2gPSQ06N5" at bounding box center [410, 162] width 105 height 15
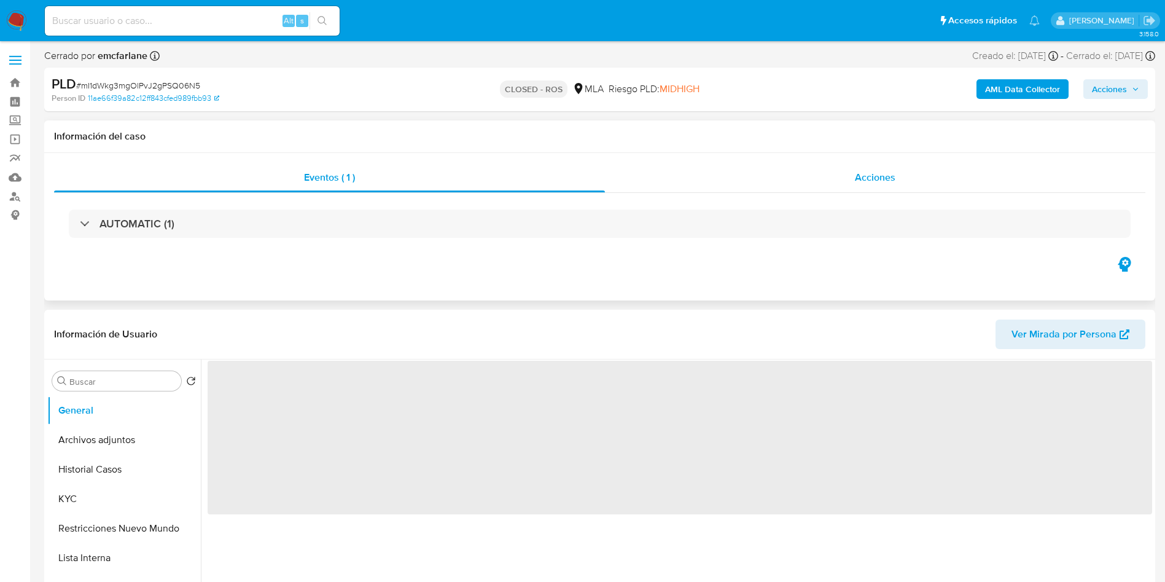
click at [851, 179] on div "Acciones" at bounding box center [875, 177] width 540 height 29
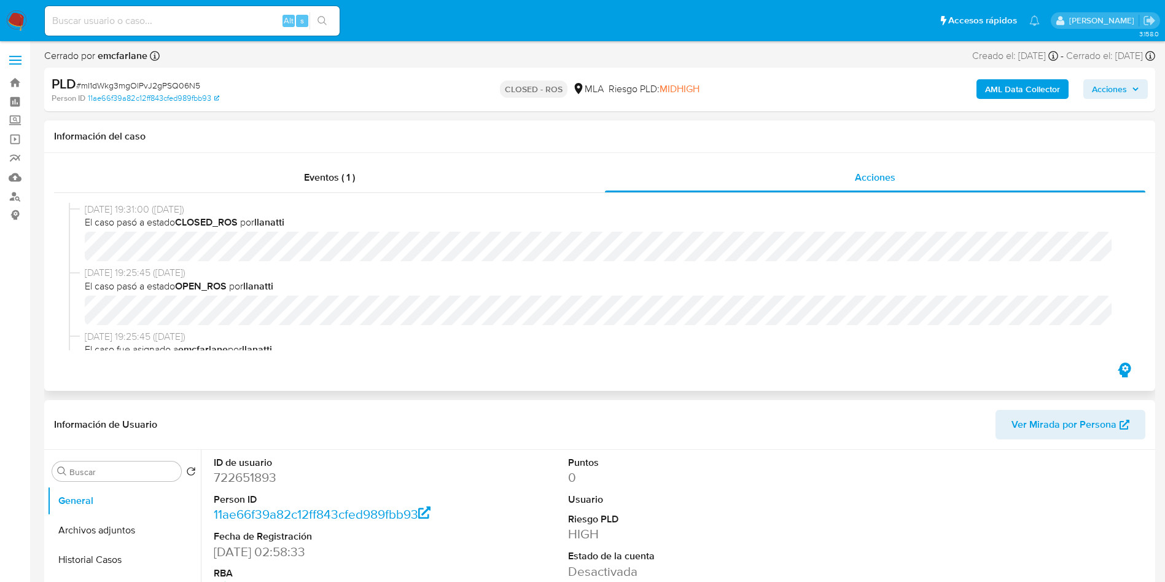
select select "10"
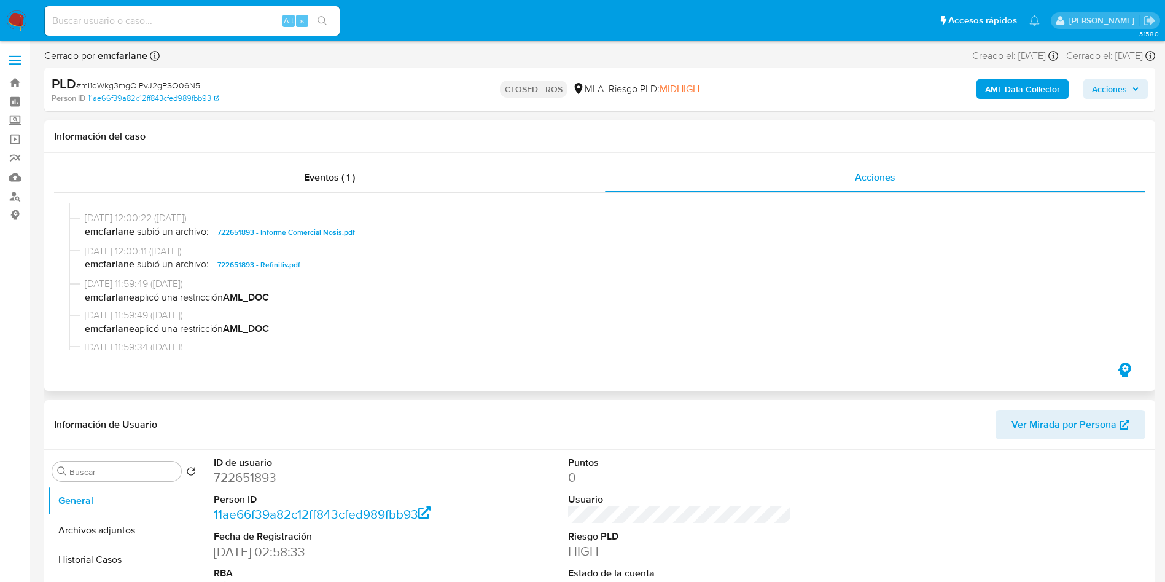
scroll to position [645, 0]
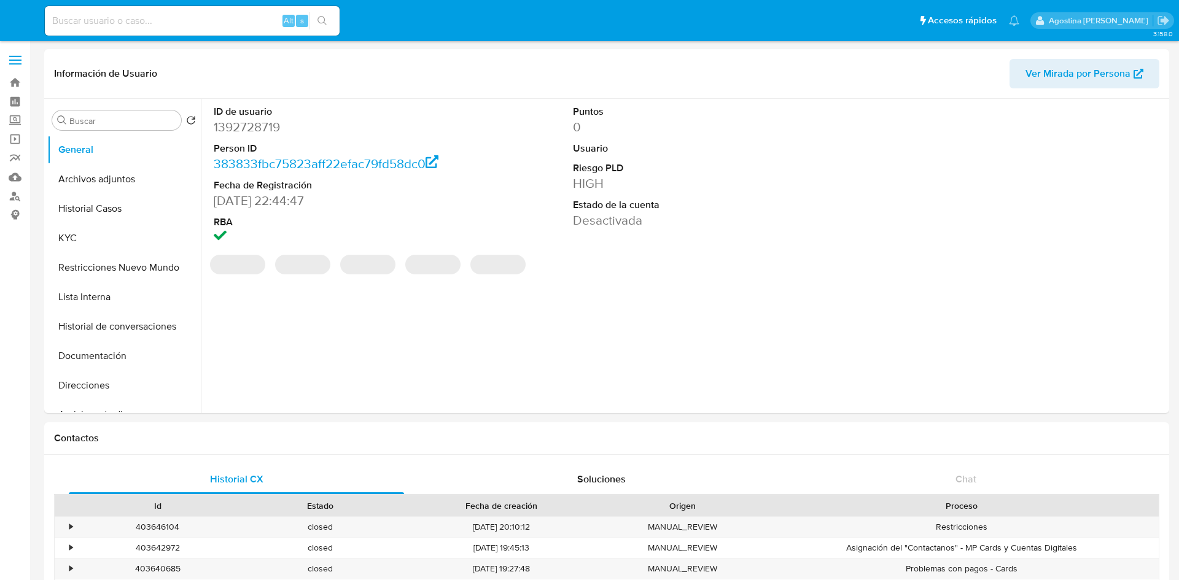
select select "10"
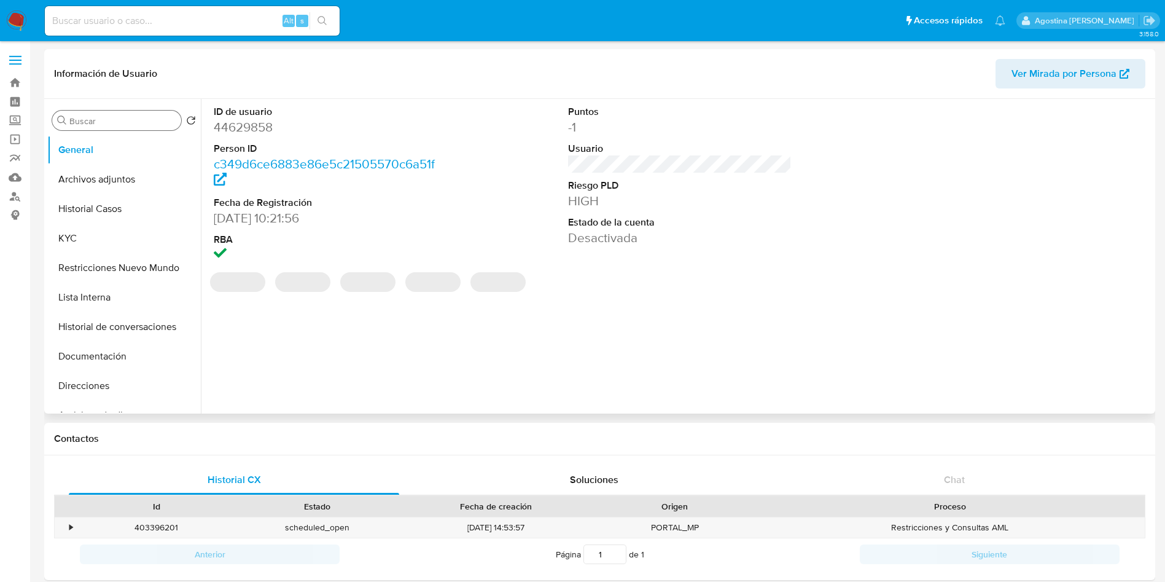
select select "10"
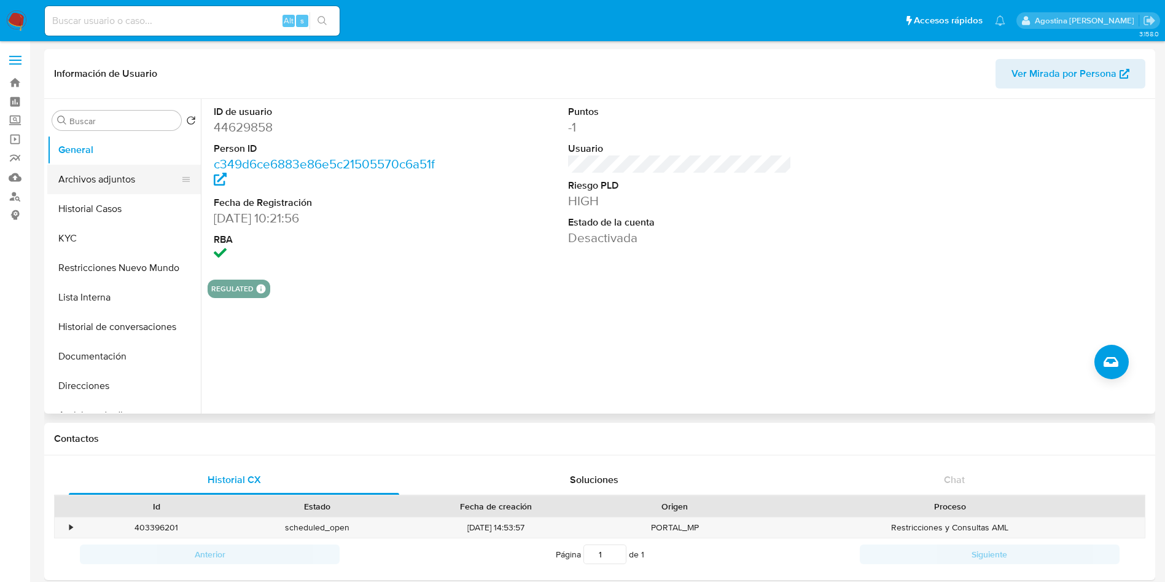
click at [136, 177] on button "Archivos adjuntos" at bounding box center [119, 179] width 144 height 29
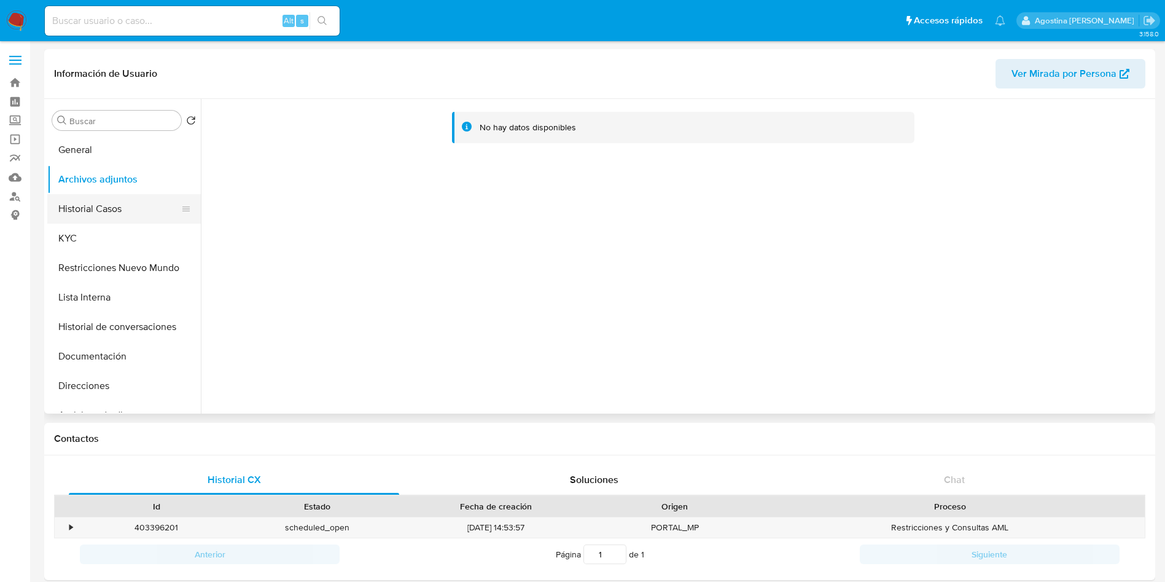
click at [113, 209] on button "Historial Casos" at bounding box center [119, 208] width 144 height 29
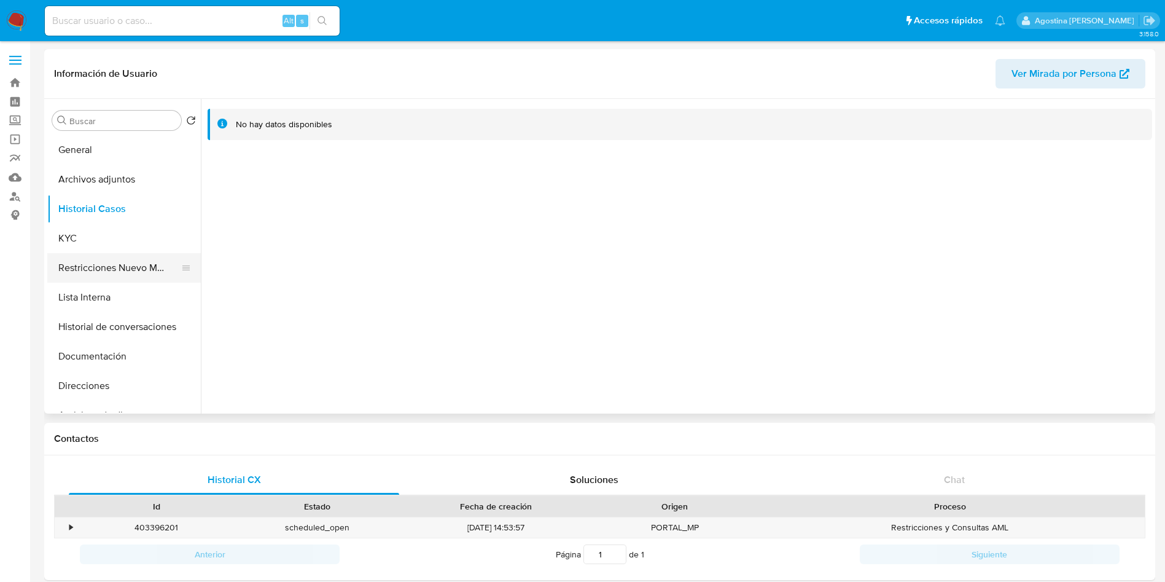
click at [123, 262] on button "Restricciones Nuevo Mundo" at bounding box center [119, 267] width 144 height 29
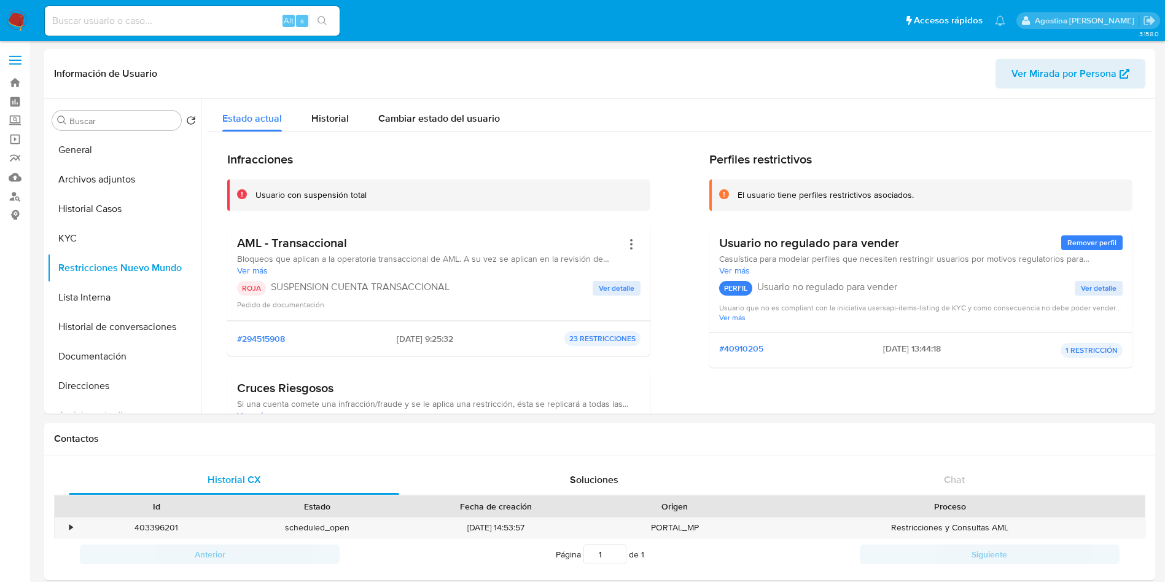
scroll to position [1191, 0]
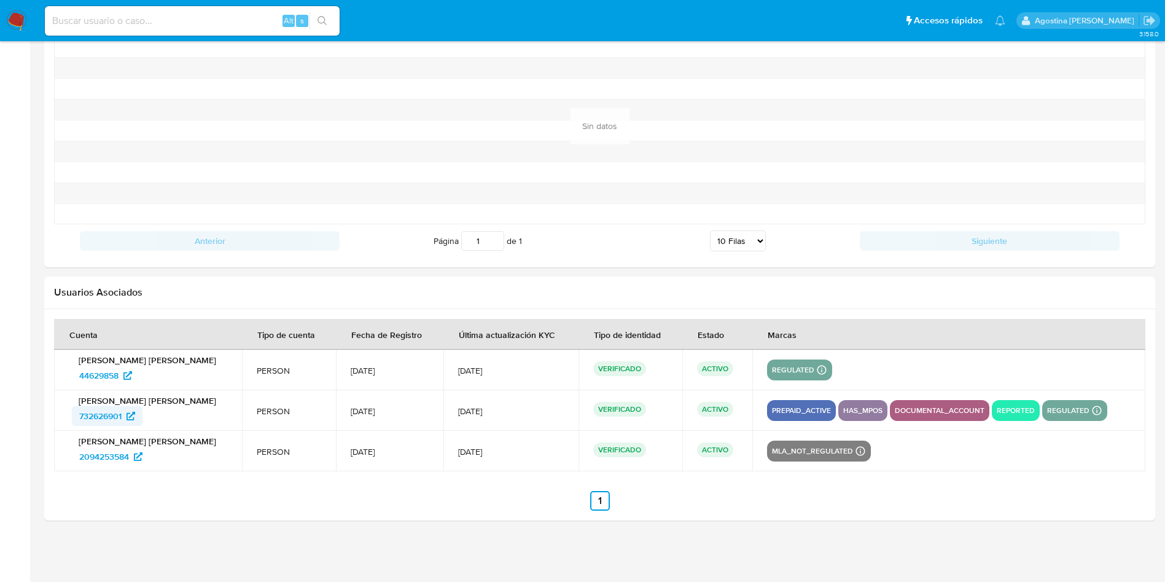
click at [94, 413] on span "732626901" at bounding box center [100, 416] width 42 height 20
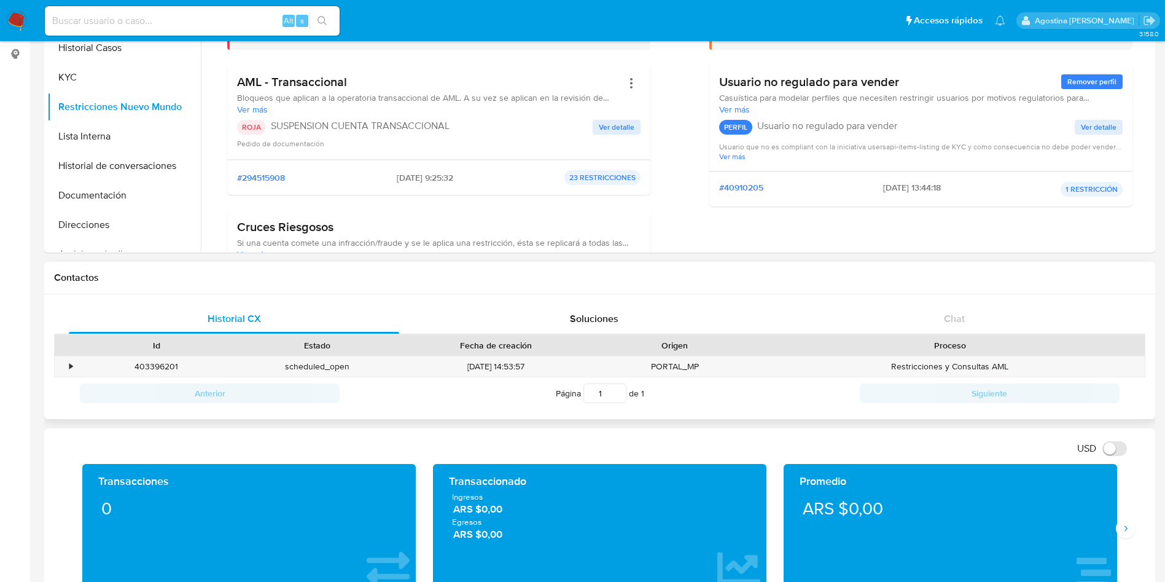
scroll to position [0, 0]
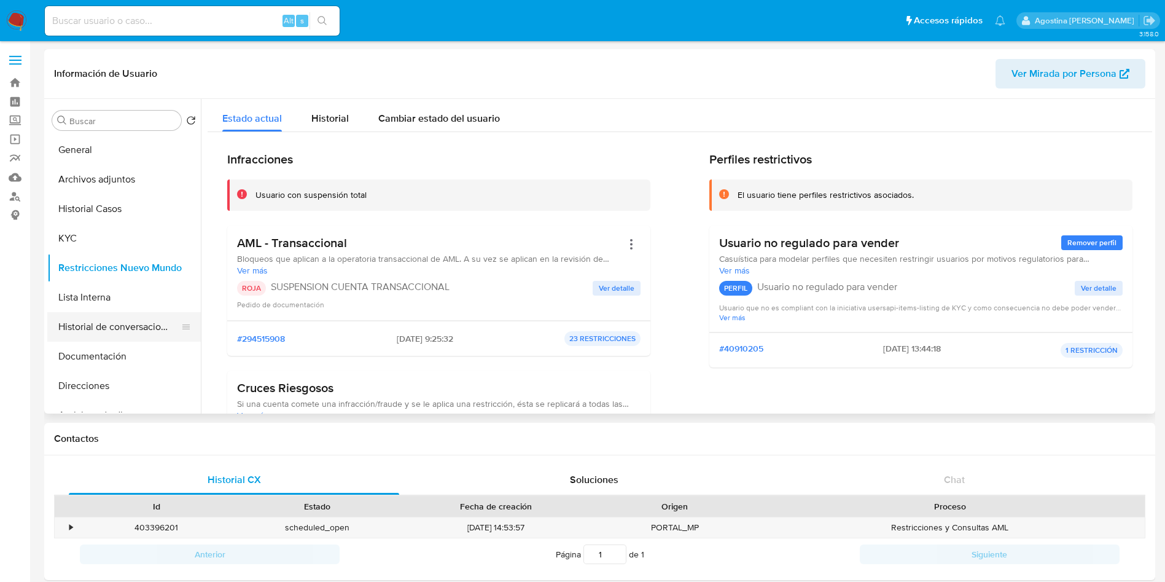
click at [139, 316] on button "Historial de conversaciones" at bounding box center [119, 326] width 144 height 29
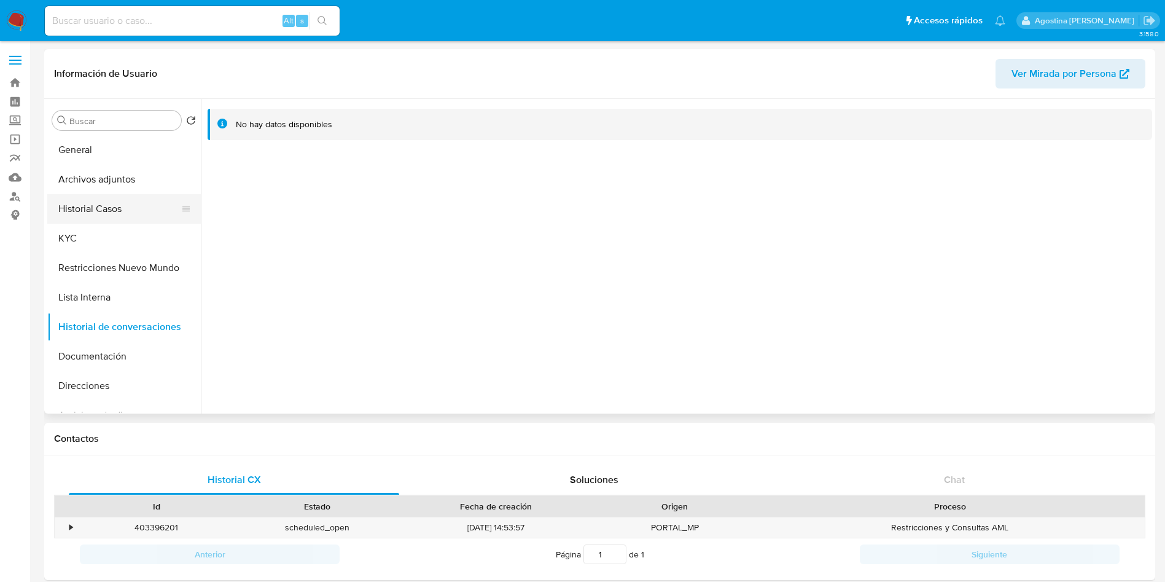
click at [111, 216] on button "Historial Casos" at bounding box center [119, 208] width 144 height 29
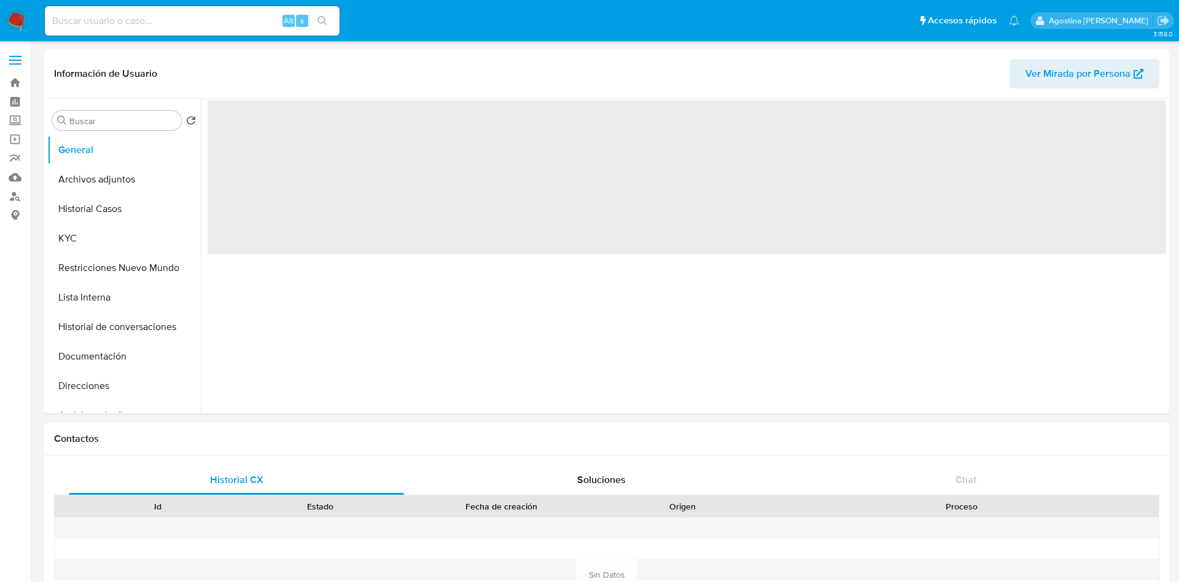
select select "10"
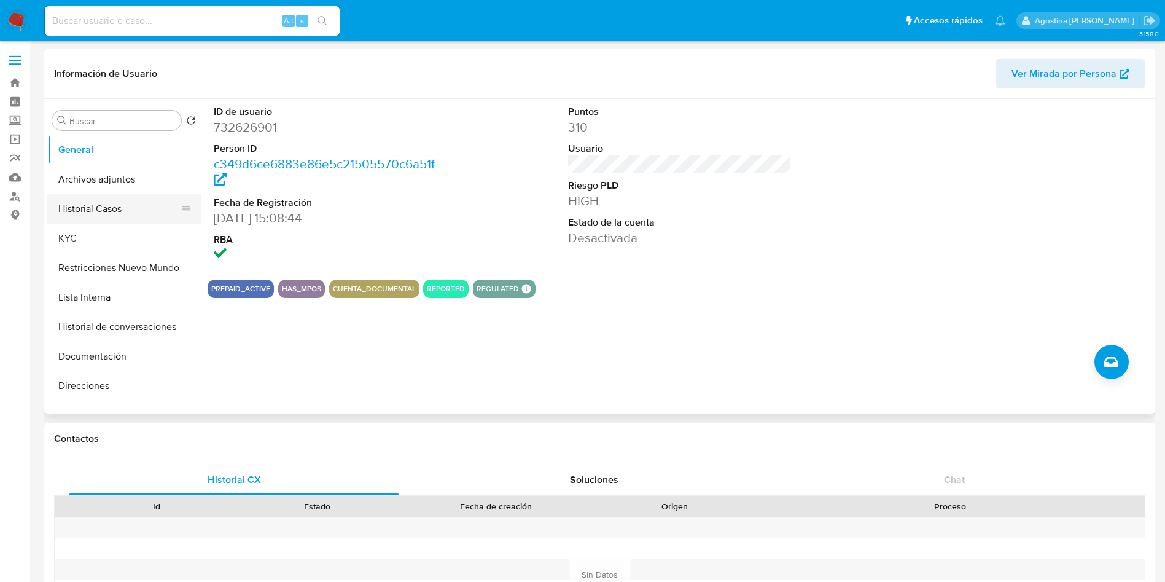
click at [128, 201] on button "Historial Casos" at bounding box center [119, 208] width 144 height 29
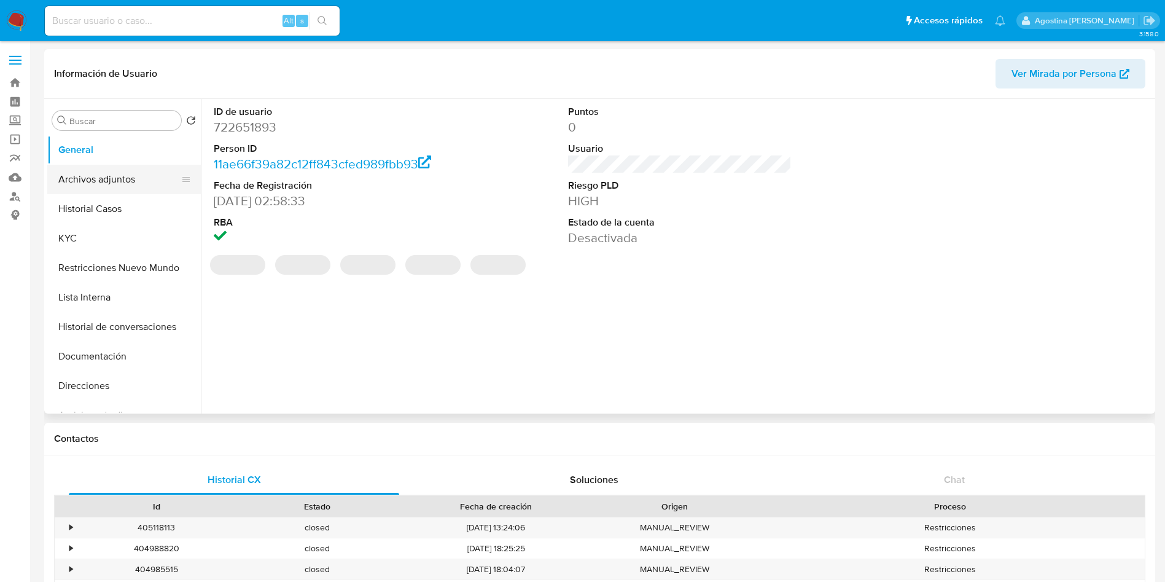
select select "10"
click at [68, 173] on button "Archivos adjuntos" at bounding box center [119, 179] width 144 height 29
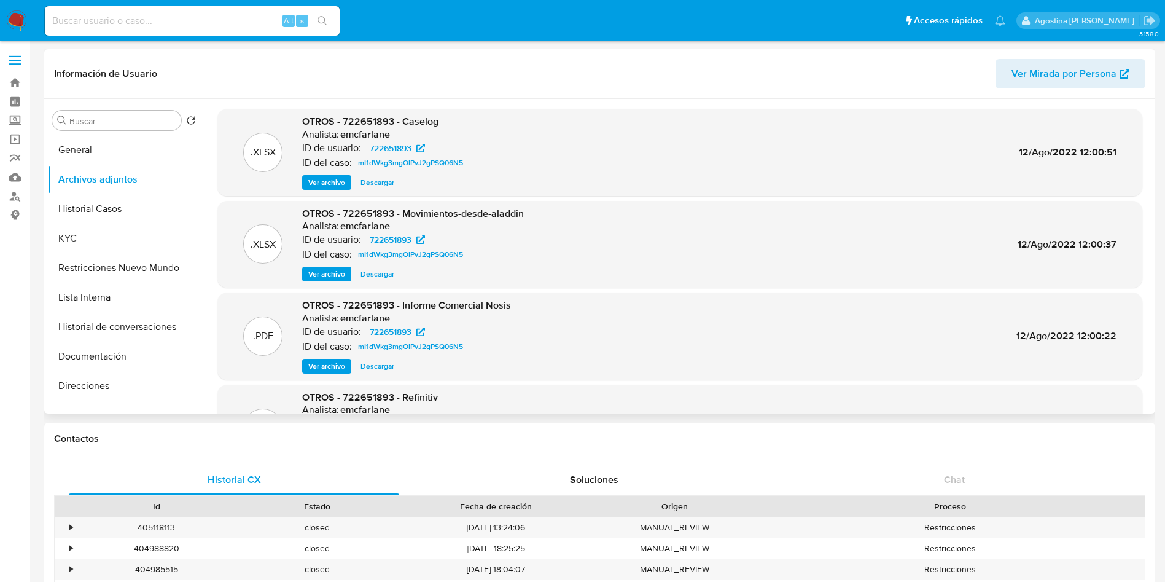
click at [314, 184] on span "Ver archivo" at bounding box center [326, 182] width 37 height 12
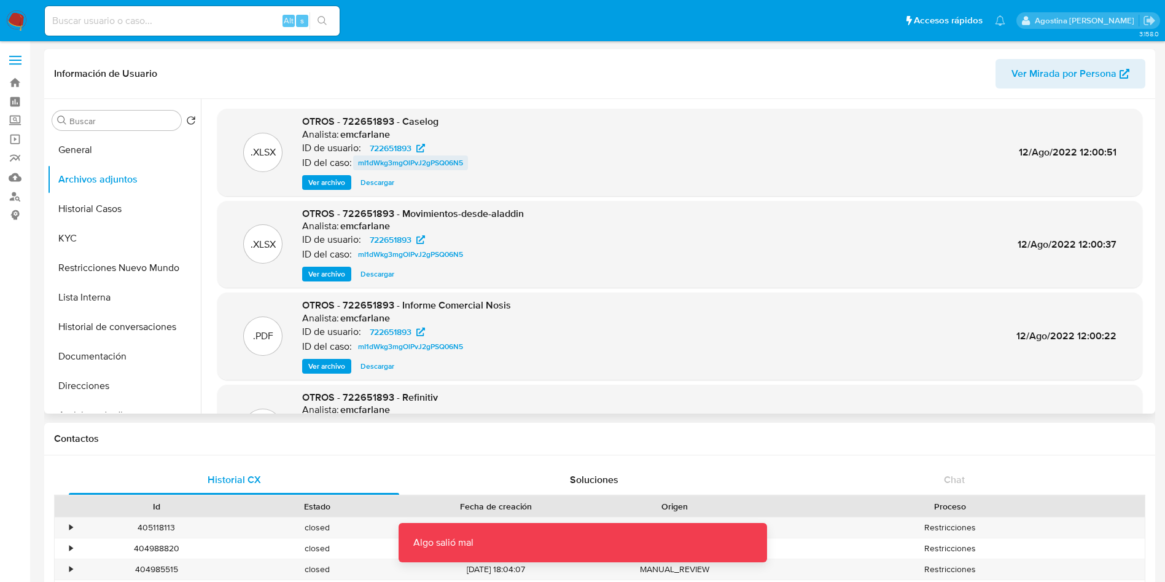
click at [456, 164] on span "mI1dWkg3mgOlPvJ2gPSQ06N5" at bounding box center [410, 162] width 105 height 15
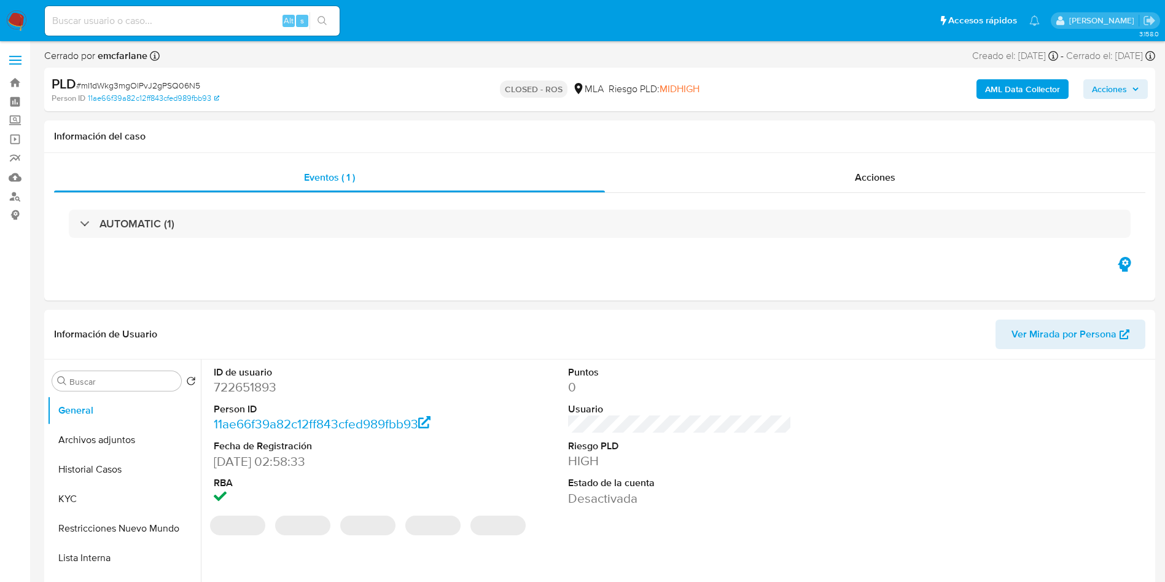
select select "10"
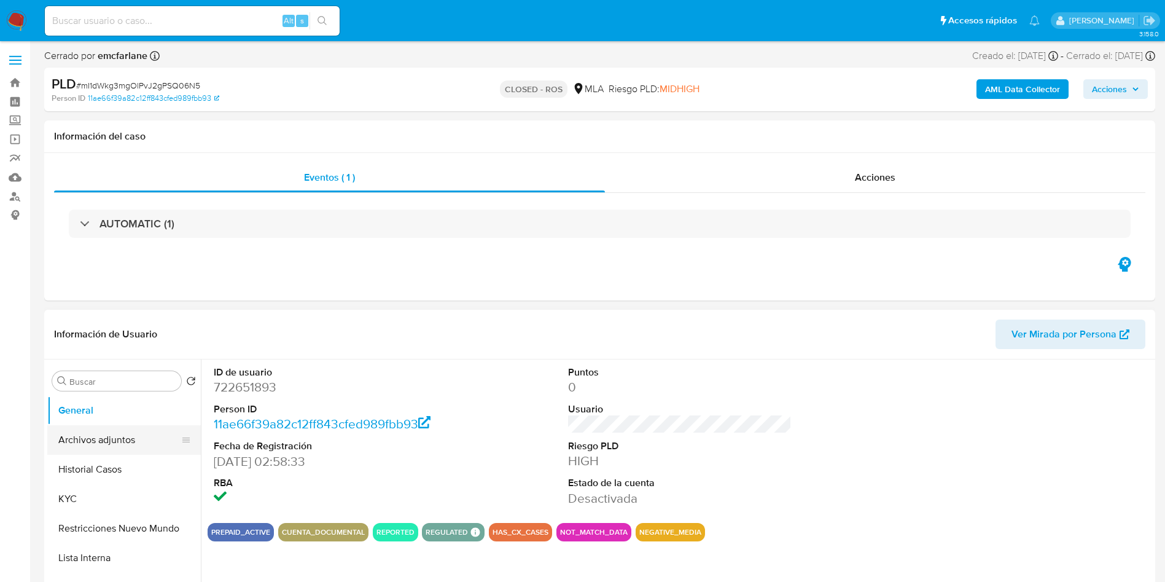
click at [127, 432] on button "Archivos adjuntos" at bounding box center [119, 439] width 144 height 29
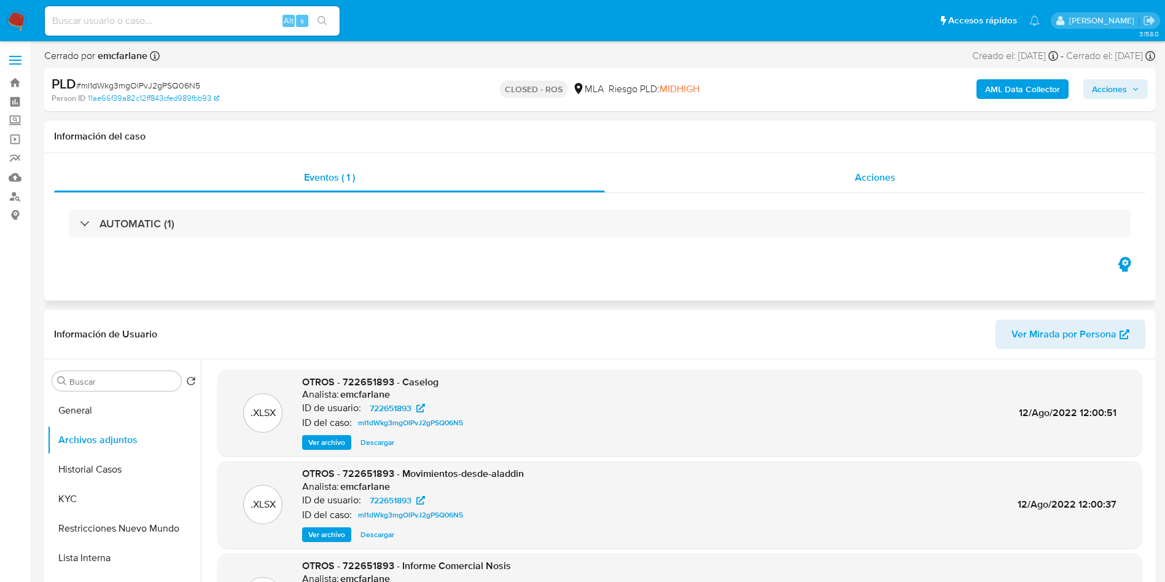
click at [862, 178] on span "Acciones" at bounding box center [875, 177] width 41 height 14
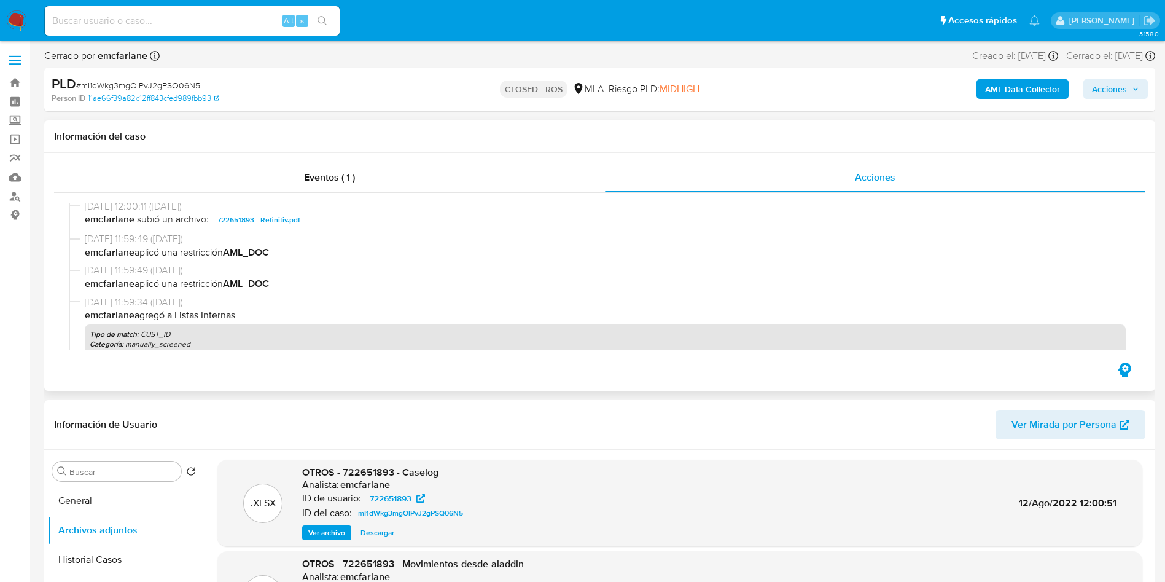
scroll to position [645, 0]
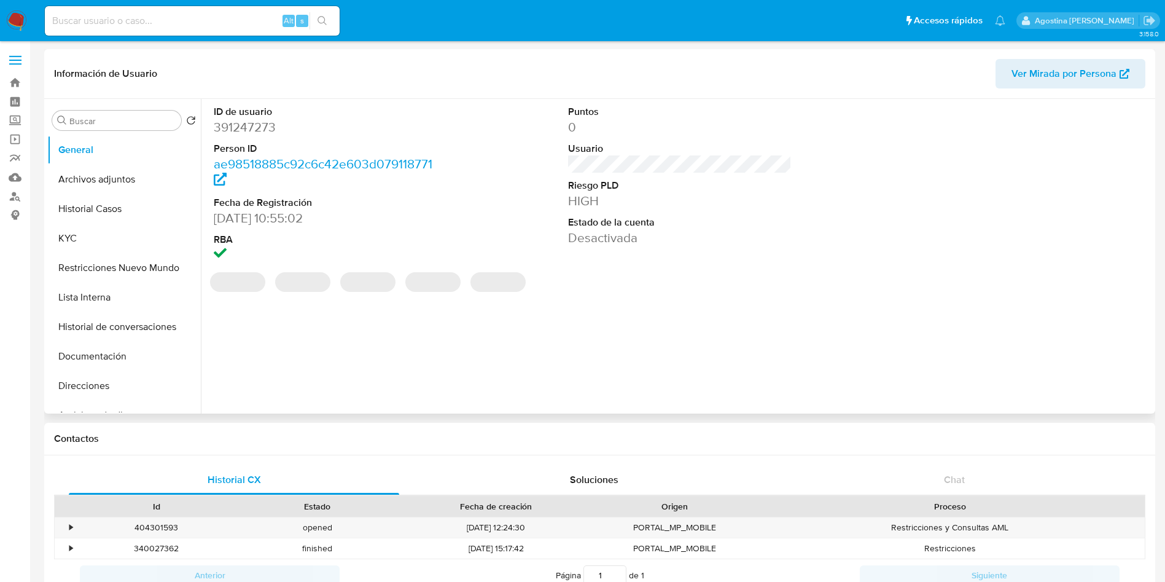
select select "10"
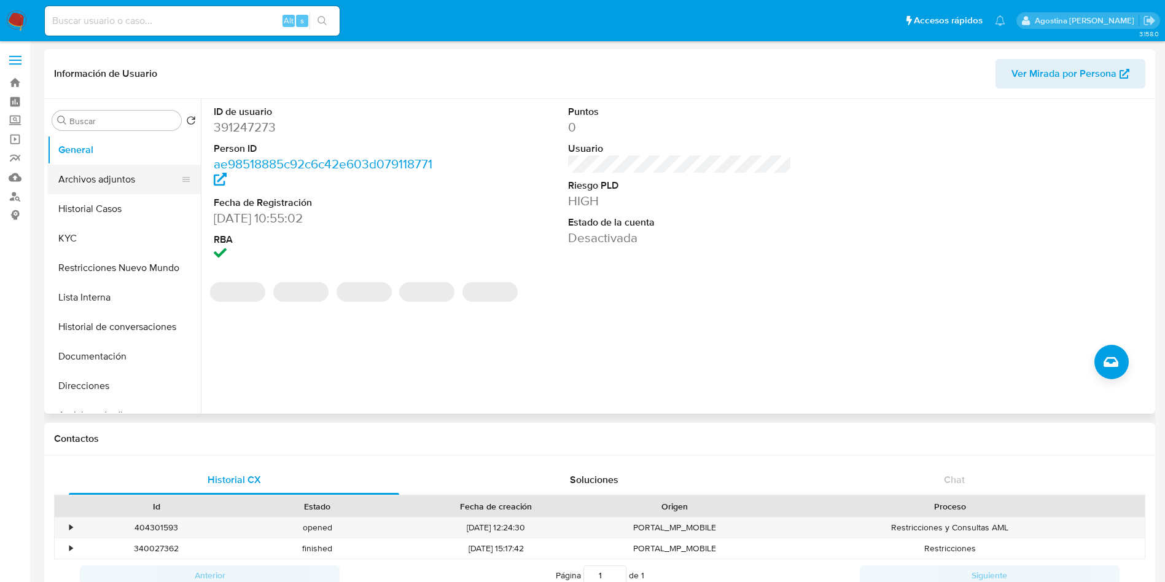
click at [139, 176] on button "Archivos adjuntos" at bounding box center [119, 179] width 144 height 29
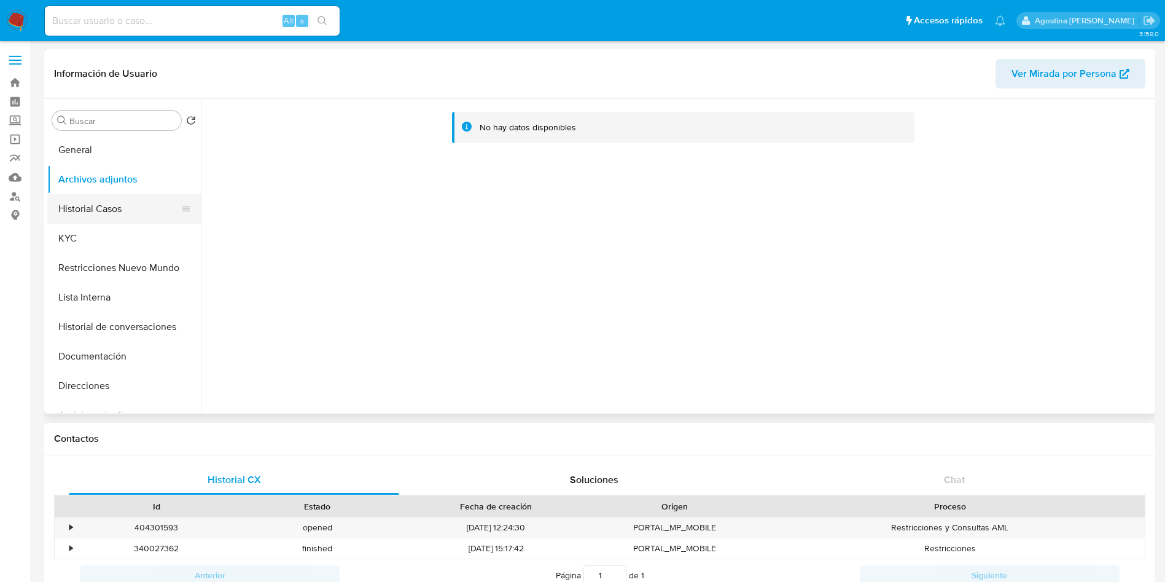
click at [103, 210] on button "Historial Casos" at bounding box center [119, 208] width 144 height 29
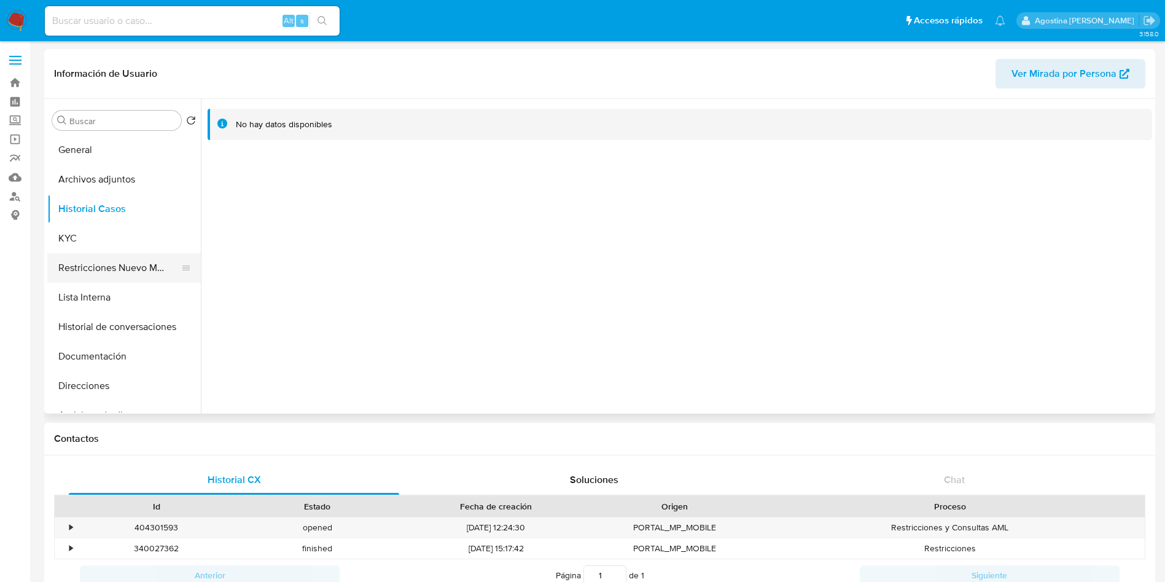
click at [154, 265] on button "Restricciones Nuevo Mundo" at bounding box center [119, 267] width 144 height 29
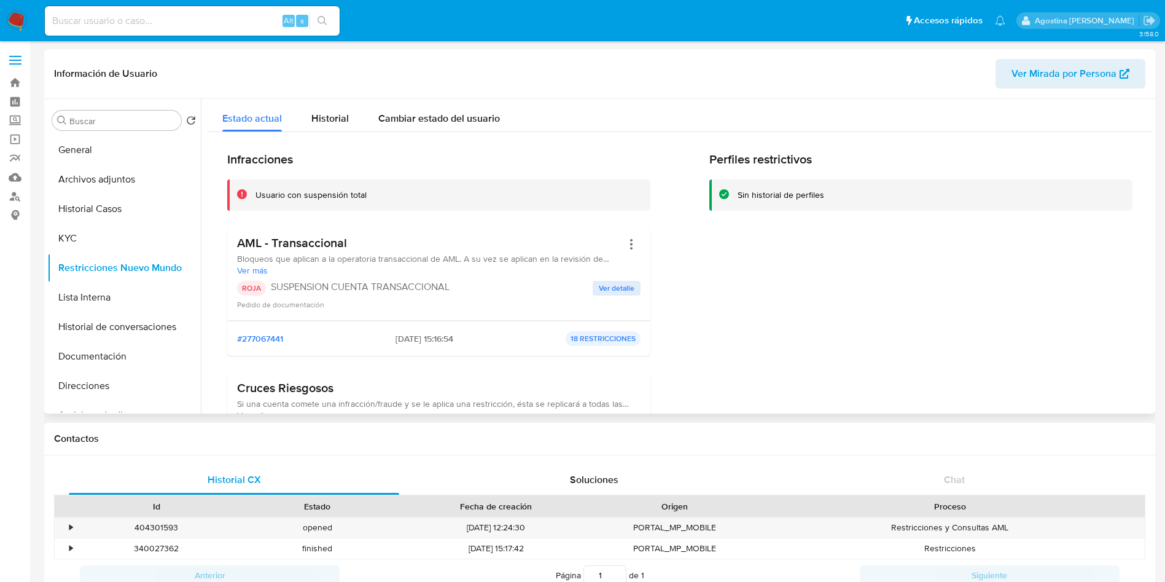
click at [599, 290] on span "Ver detalle" at bounding box center [617, 288] width 36 height 12
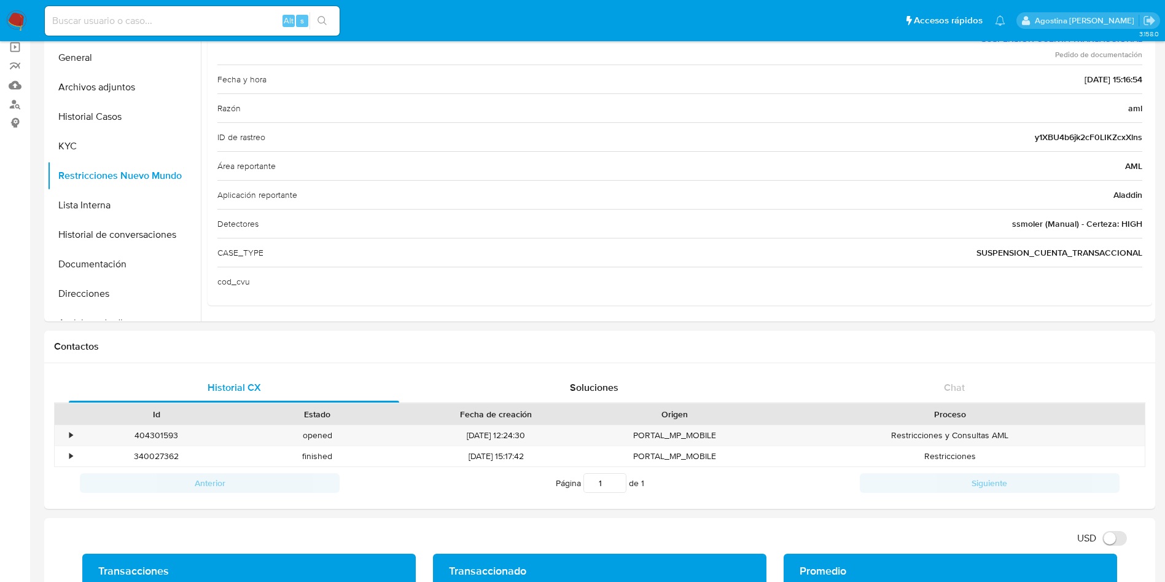
scroll to position [1212, 0]
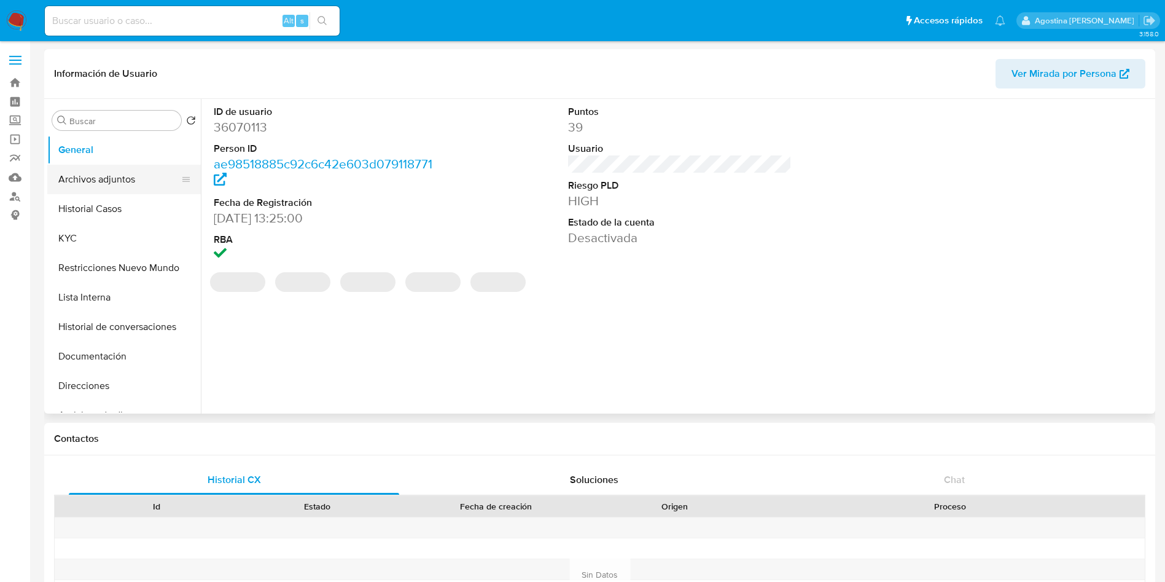
select select "10"
click at [145, 175] on button "Archivos adjuntos" at bounding box center [119, 179] width 144 height 29
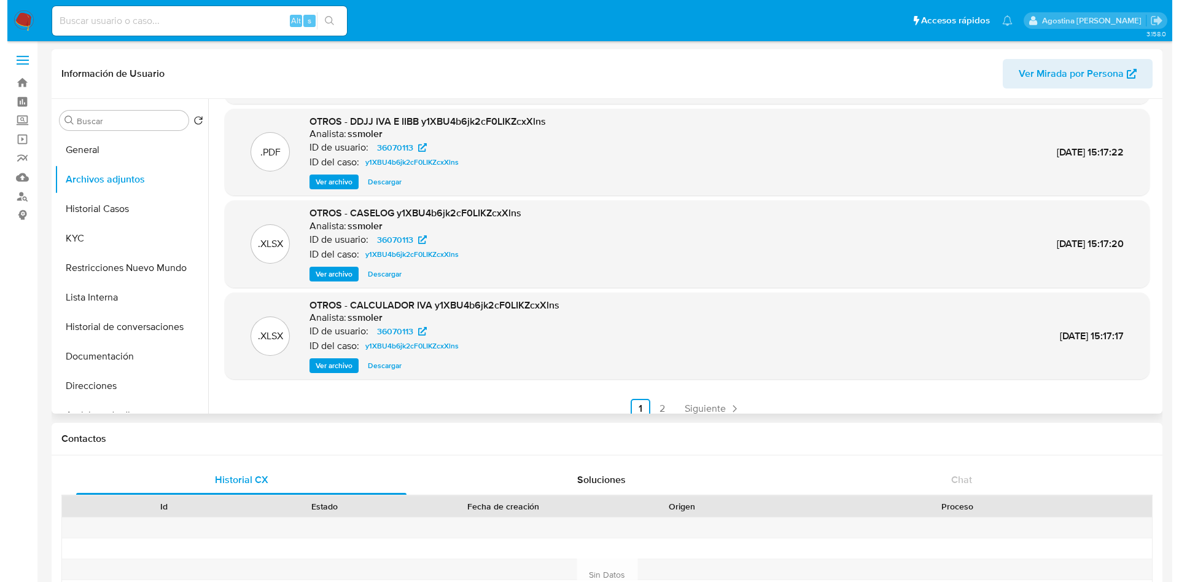
scroll to position [103, 0]
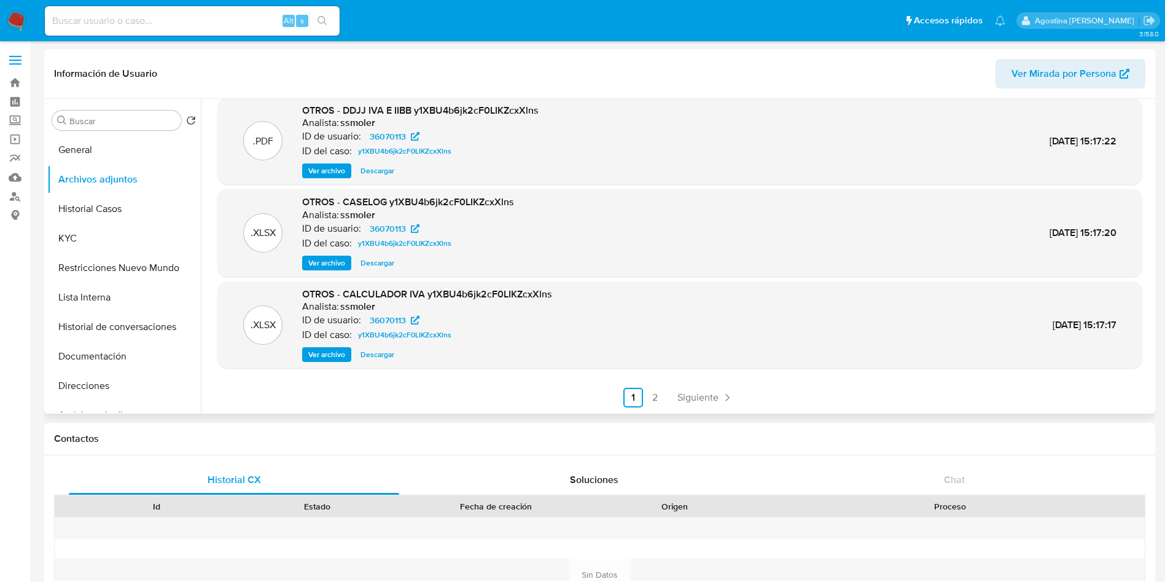
click at [338, 257] on span "Ver archivo" at bounding box center [326, 263] width 37 height 12
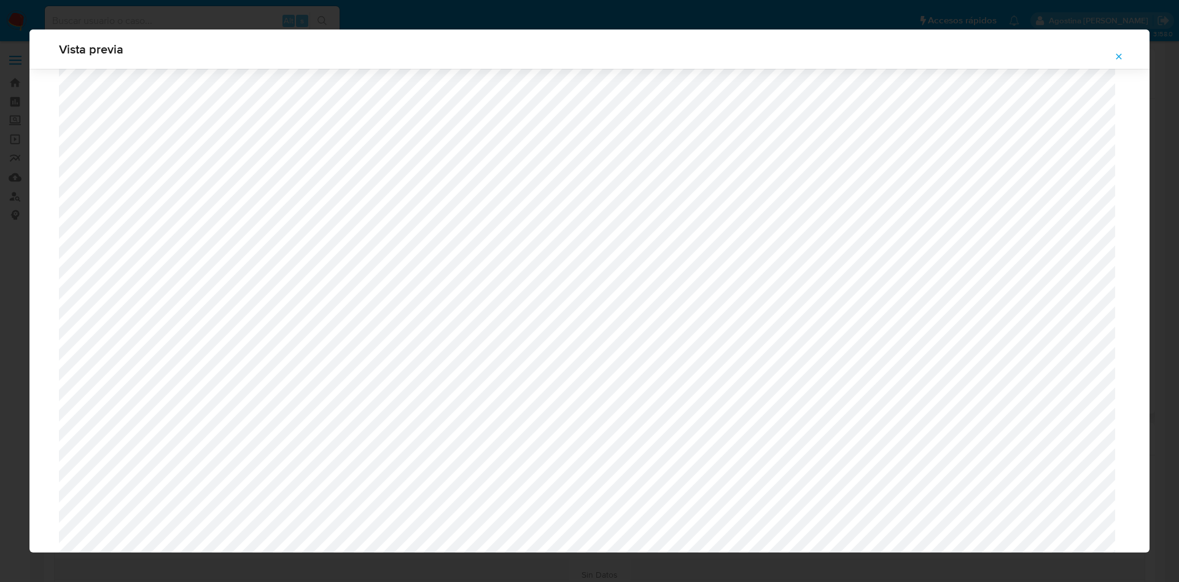
scroll to position [620, 0]
